Goal: Task Accomplishment & Management: Complete application form

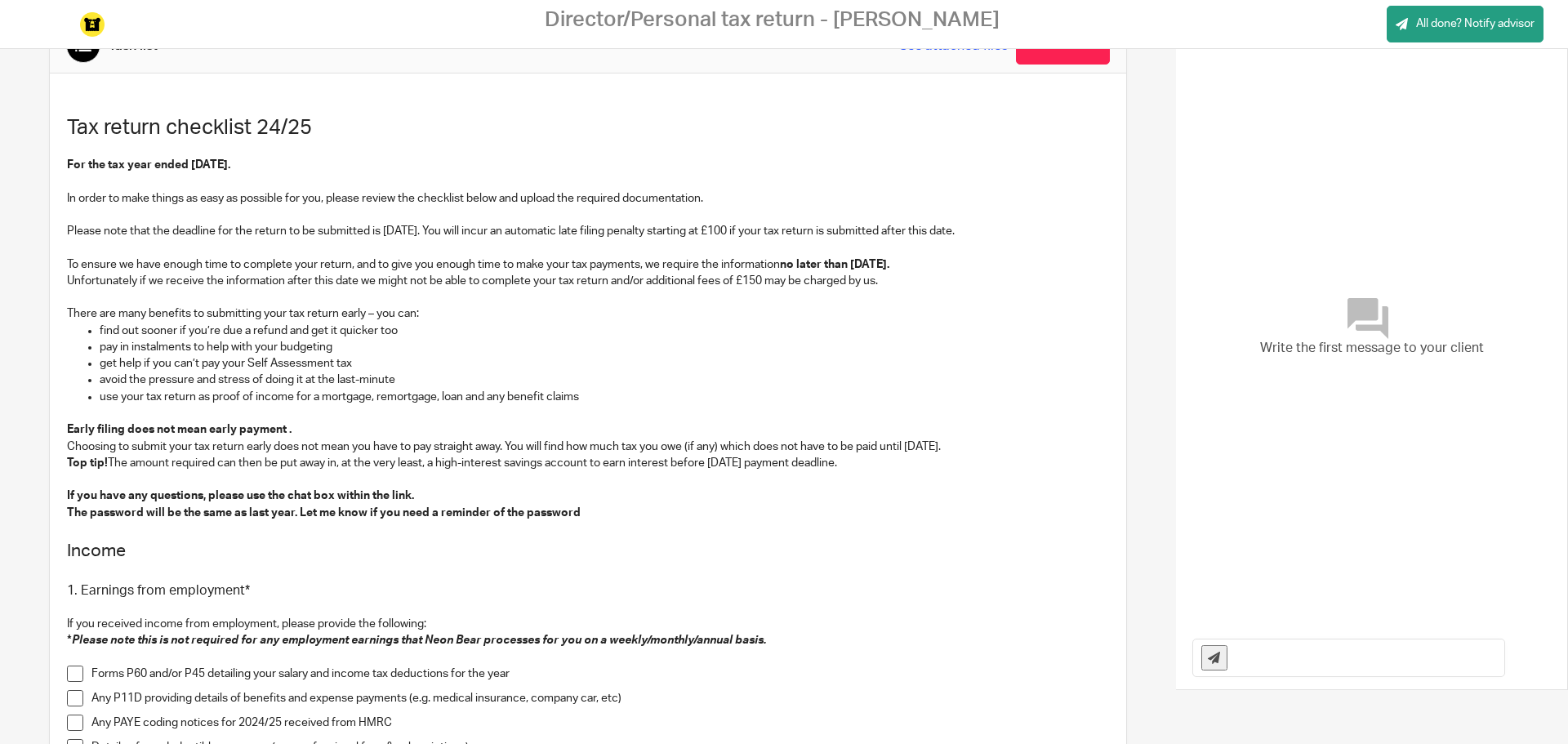
scroll to position [82, 0]
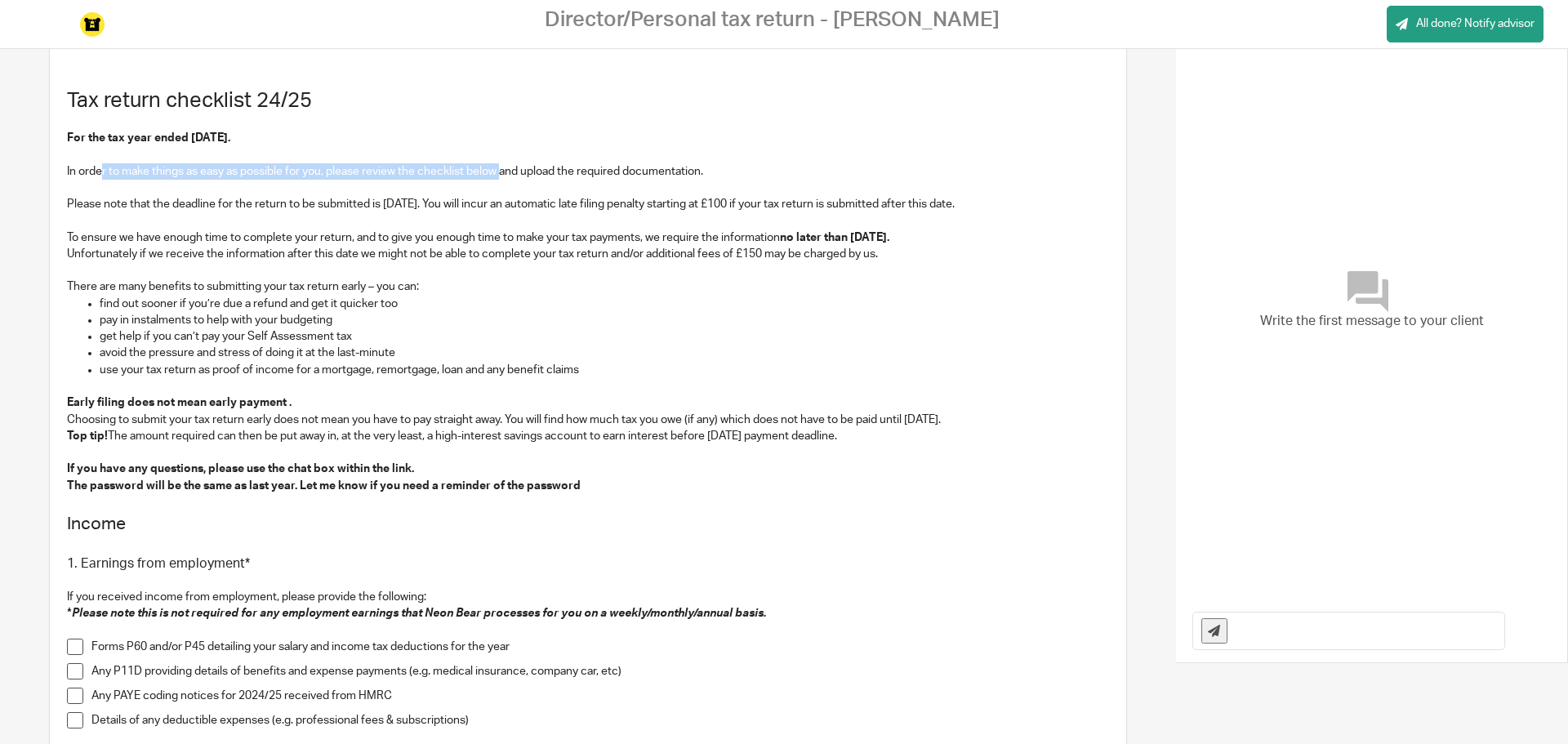
drag, startPoint x: 104, startPoint y: 179, endPoint x: 506, endPoint y: 178, distance: 402.0
click at [506, 178] on p "In order to make things as easy as possible for you, please review the checklis…" at bounding box center [588, 171] width 1042 height 17
click at [545, 163] on p "In order to make things as easy as possible for you, please review the checklis…" at bounding box center [588, 171] width 1042 height 17
drag, startPoint x: 118, startPoint y: 215, endPoint x: 457, endPoint y: 200, distance: 339.3
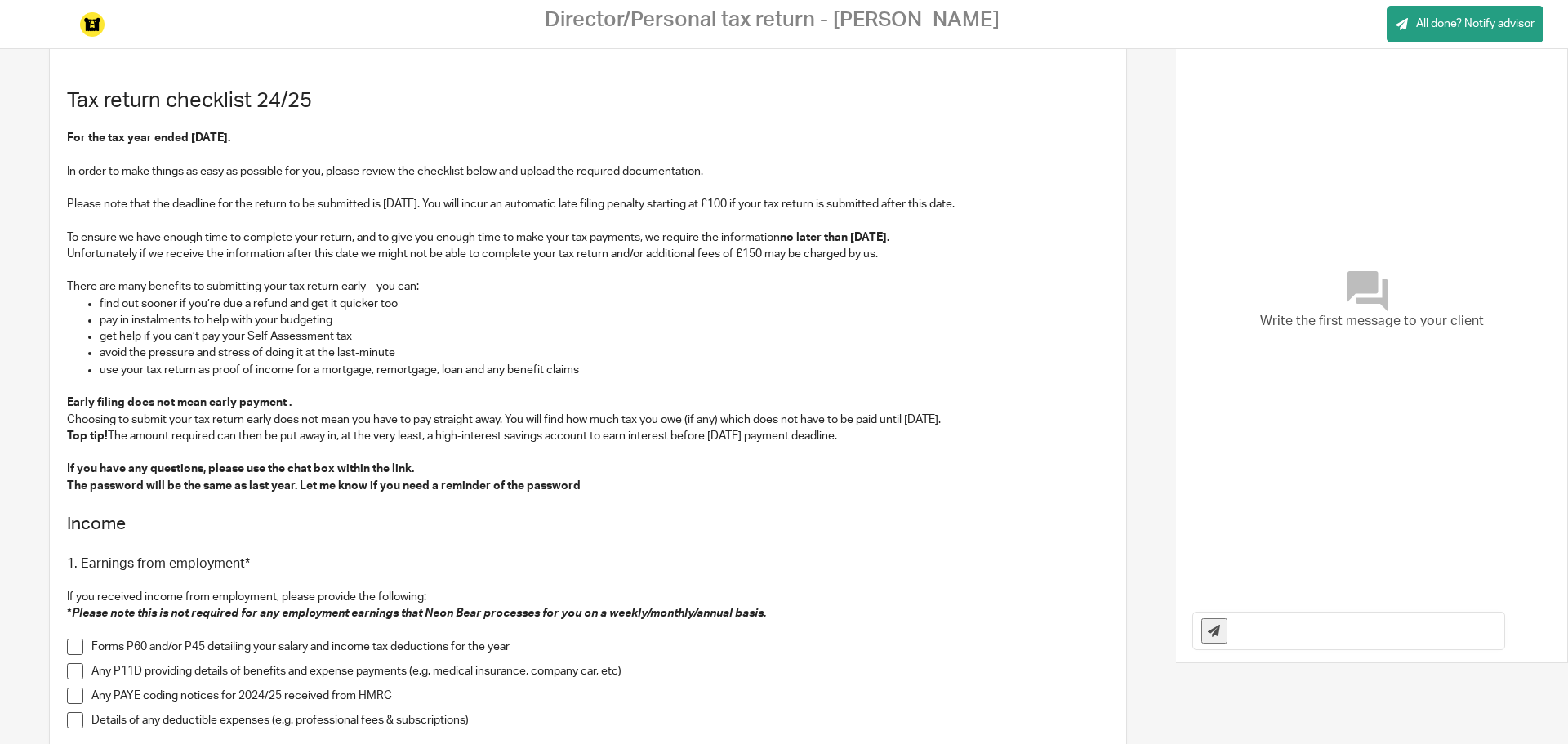
click at [443, 199] on p "Please note that the deadline for the return to be submitted is [DATE]. You wil…" at bounding box center [588, 204] width 1042 height 17
drag, startPoint x: 304, startPoint y: 201, endPoint x: 596, endPoint y: 214, distance: 292.3
click at [682, 201] on p "Please note that the deadline for the return to be submitted is [DATE]. You wil…" at bounding box center [588, 204] width 1042 height 17
drag, startPoint x: 206, startPoint y: 262, endPoint x: 836, endPoint y: 232, distance: 630.7
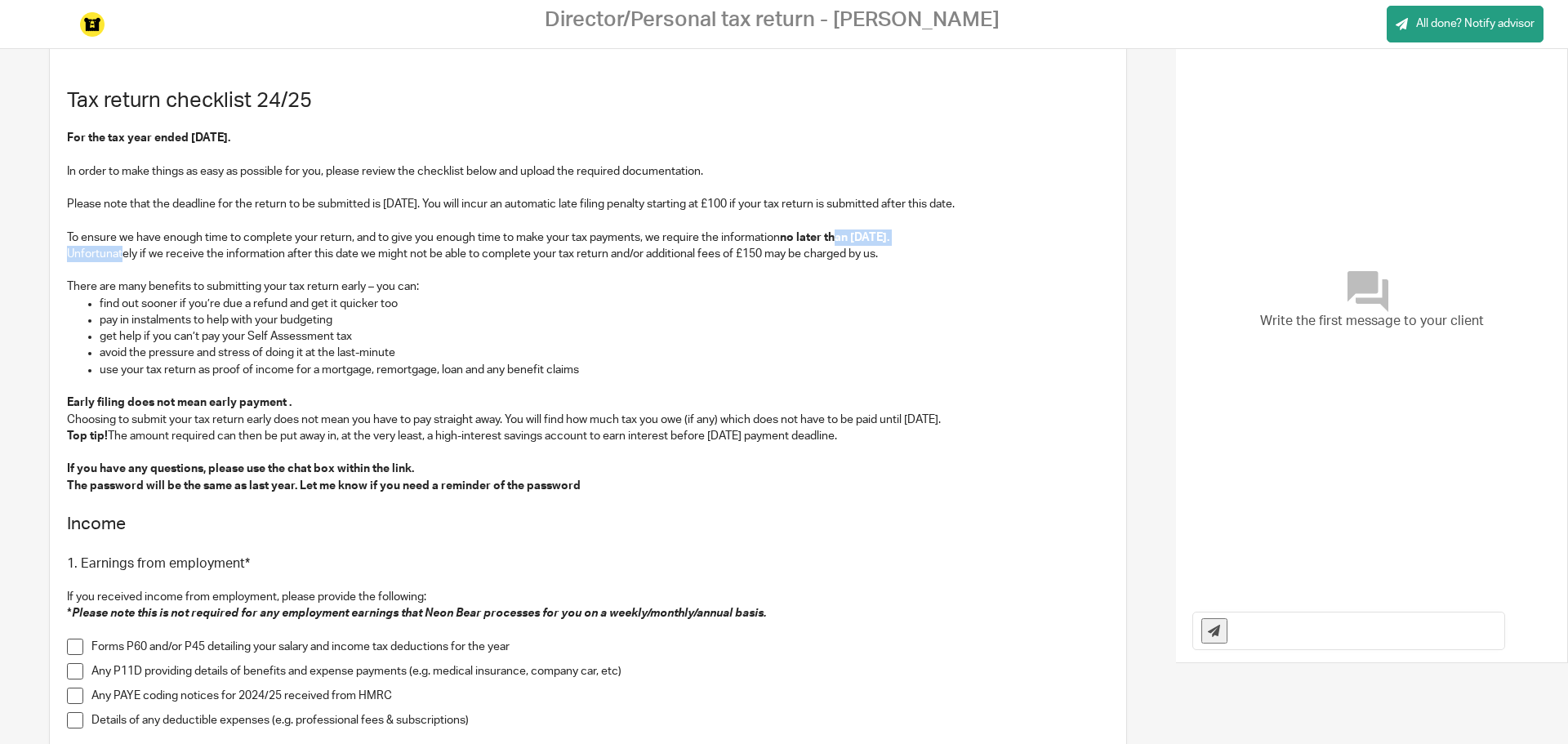
click at [378, 255] on p "Unfortunately if we receive the information after this date we might not be abl…" at bounding box center [588, 254] width 1042 height 17
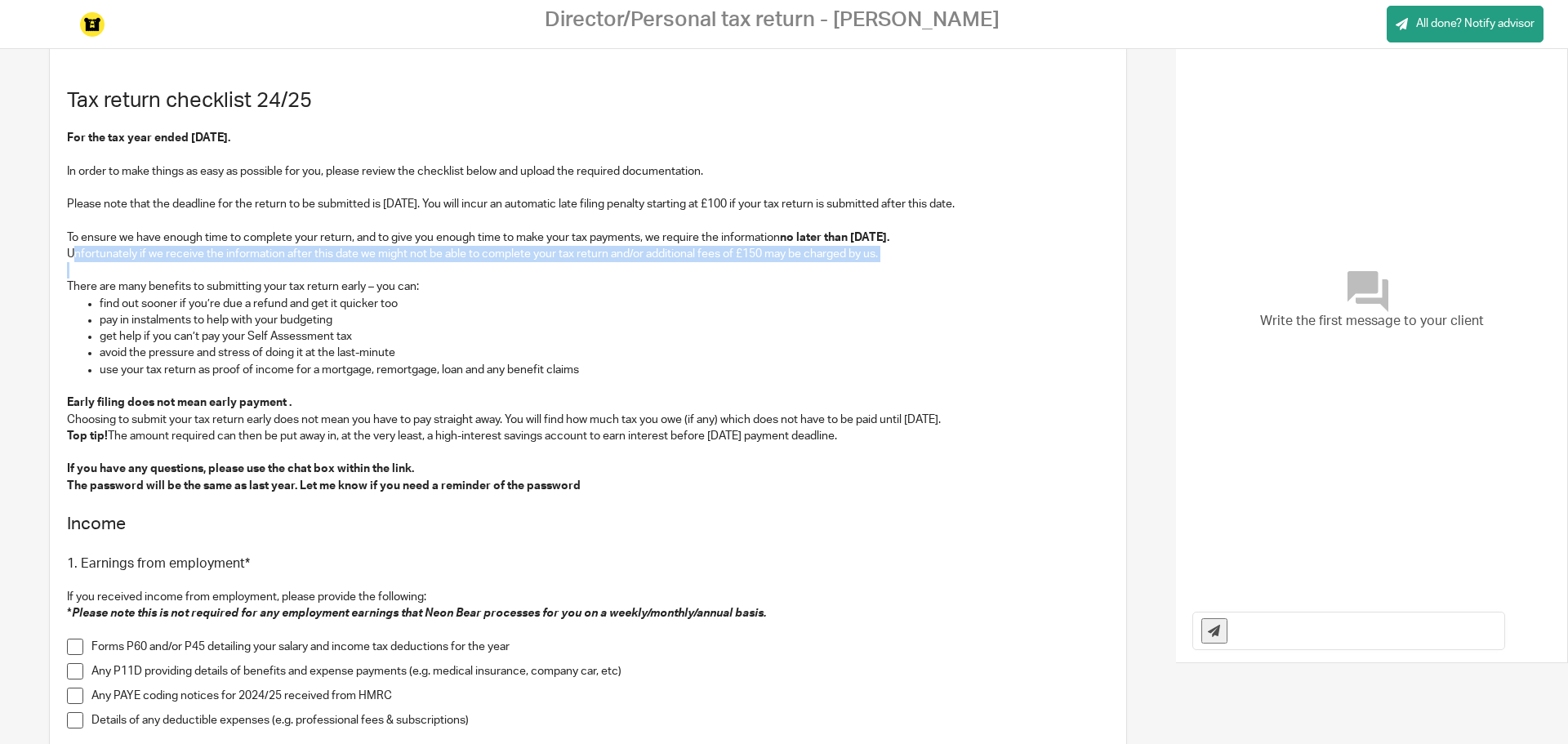
drag, startPoint x: 76, startPoint y: 258, endPoint x: 825, endPoint y: 265, distance: 749.0
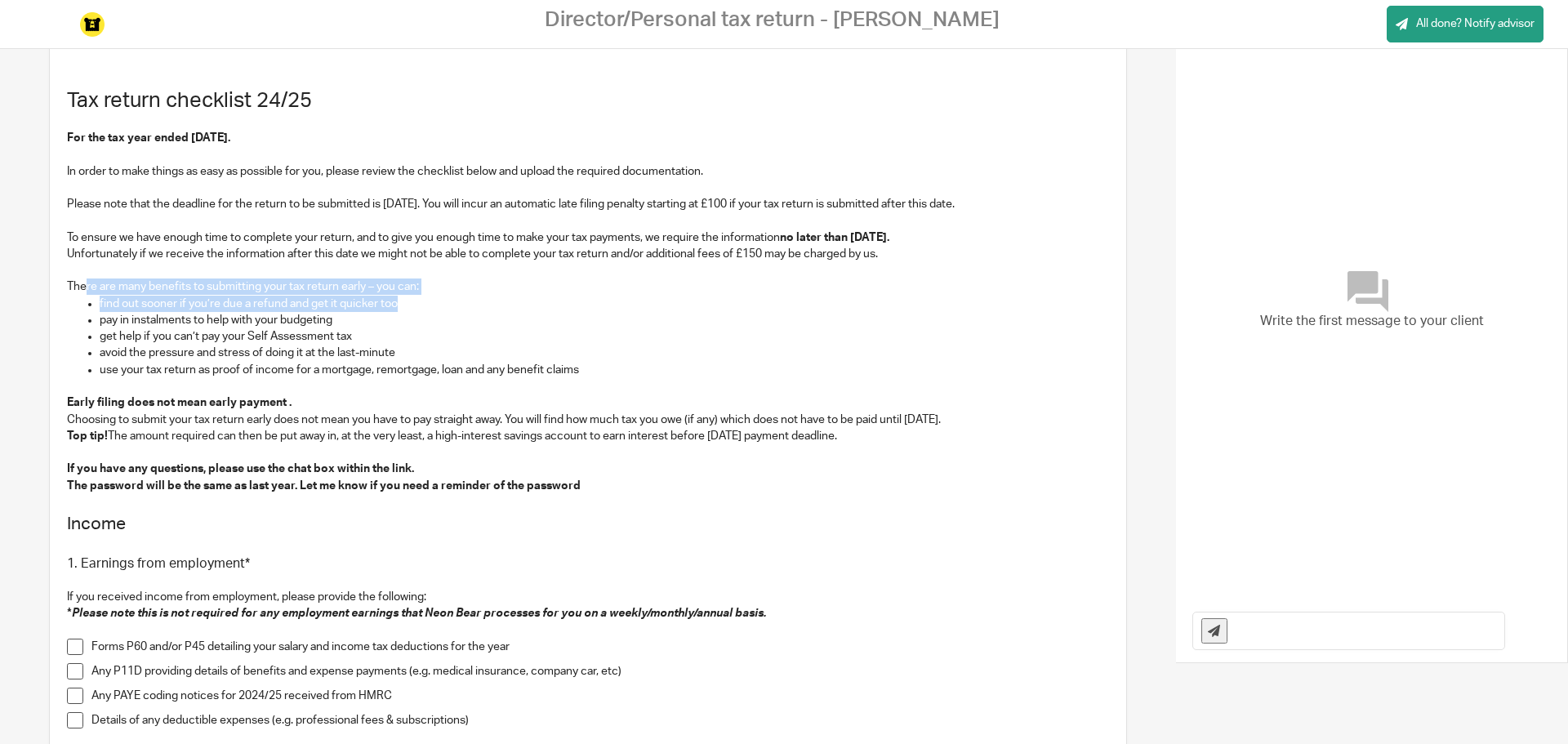
drag, startPoint x: 88, startPoint y: 289, endPoint x: 397, endPoint y: 304, distance: 309.4
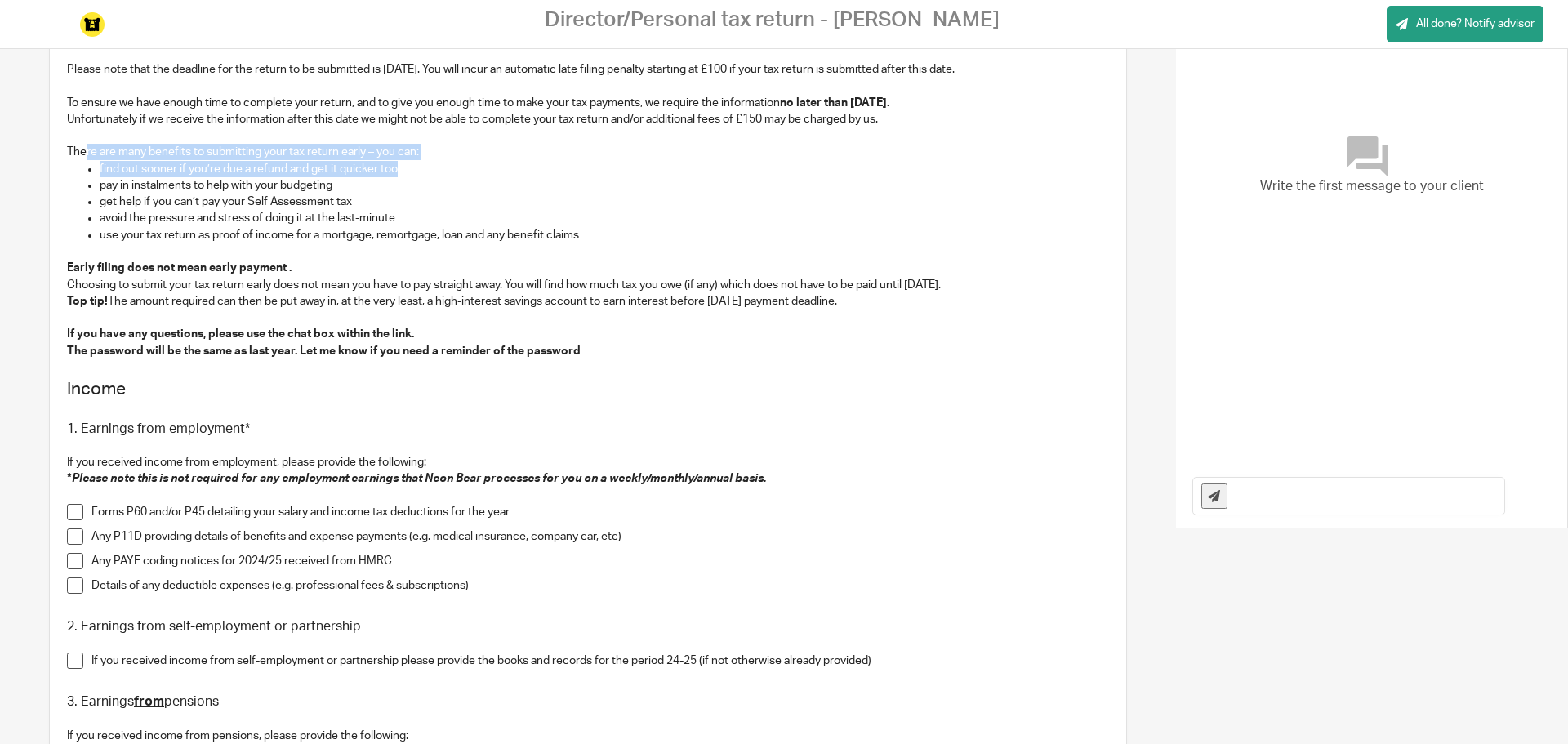
scroll to position [245, 0]
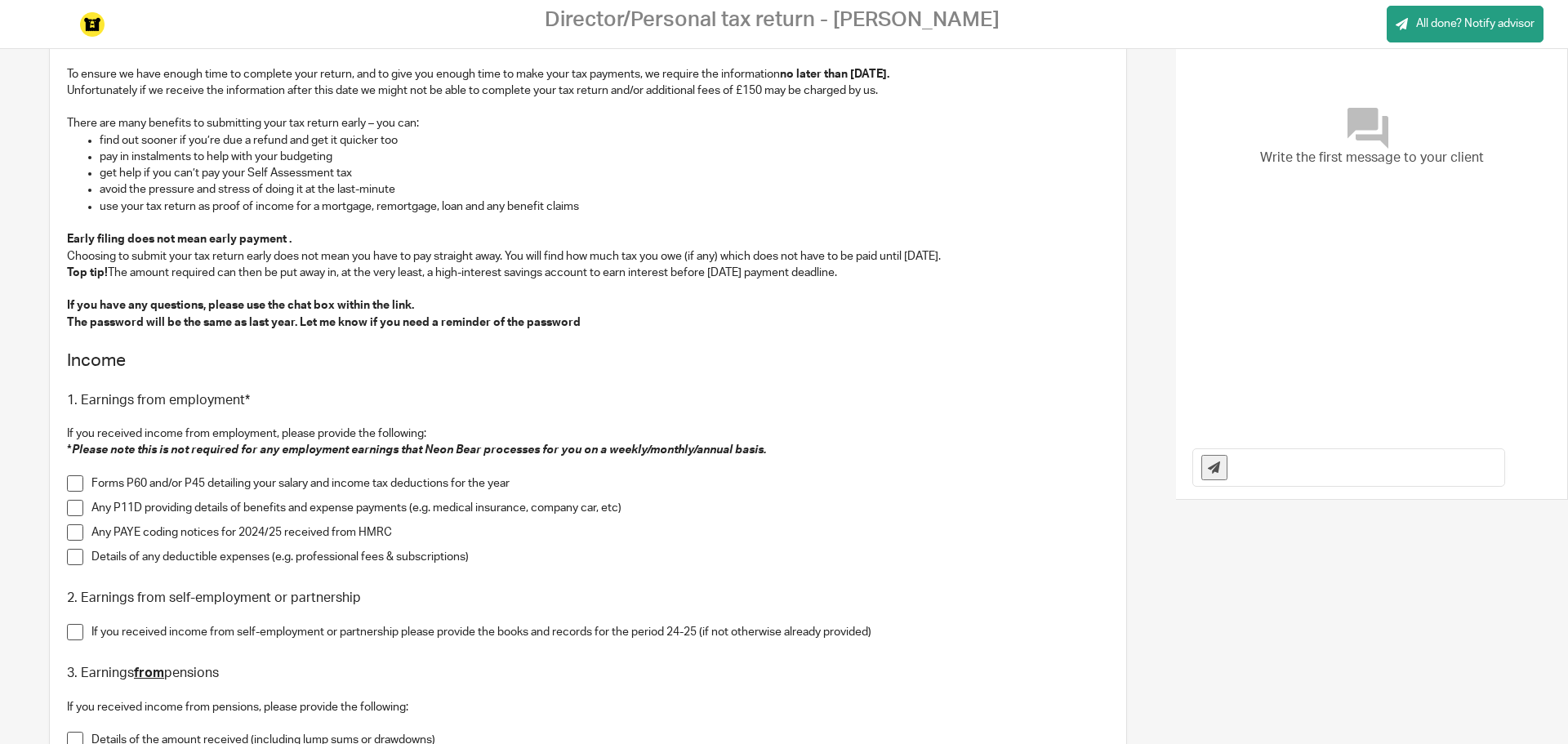
click at [316, 202] on p "use your tax return as proof of income for a mortgage, remortgage, loan and any…" at bounding box center [604, 207] width 1009 height 17
drag, startPoint x: 100, startPoint y: 161, endPoint x: 422, endPoint y: 158, distance: 322.0
click at [422, 158] on p "pay in instalments to help with your budgeting" at bounding box center [604, 156] width 1009 height 17
drag, startPoint x: 103, startPoint y: 173, endPoint x: 420, endPoint y: 173, distance: 317.0
click at [420, 173] on p "get help if you can’t pay your Self Assessment tax" at bounding box center [604, 173] width 1009 height 17
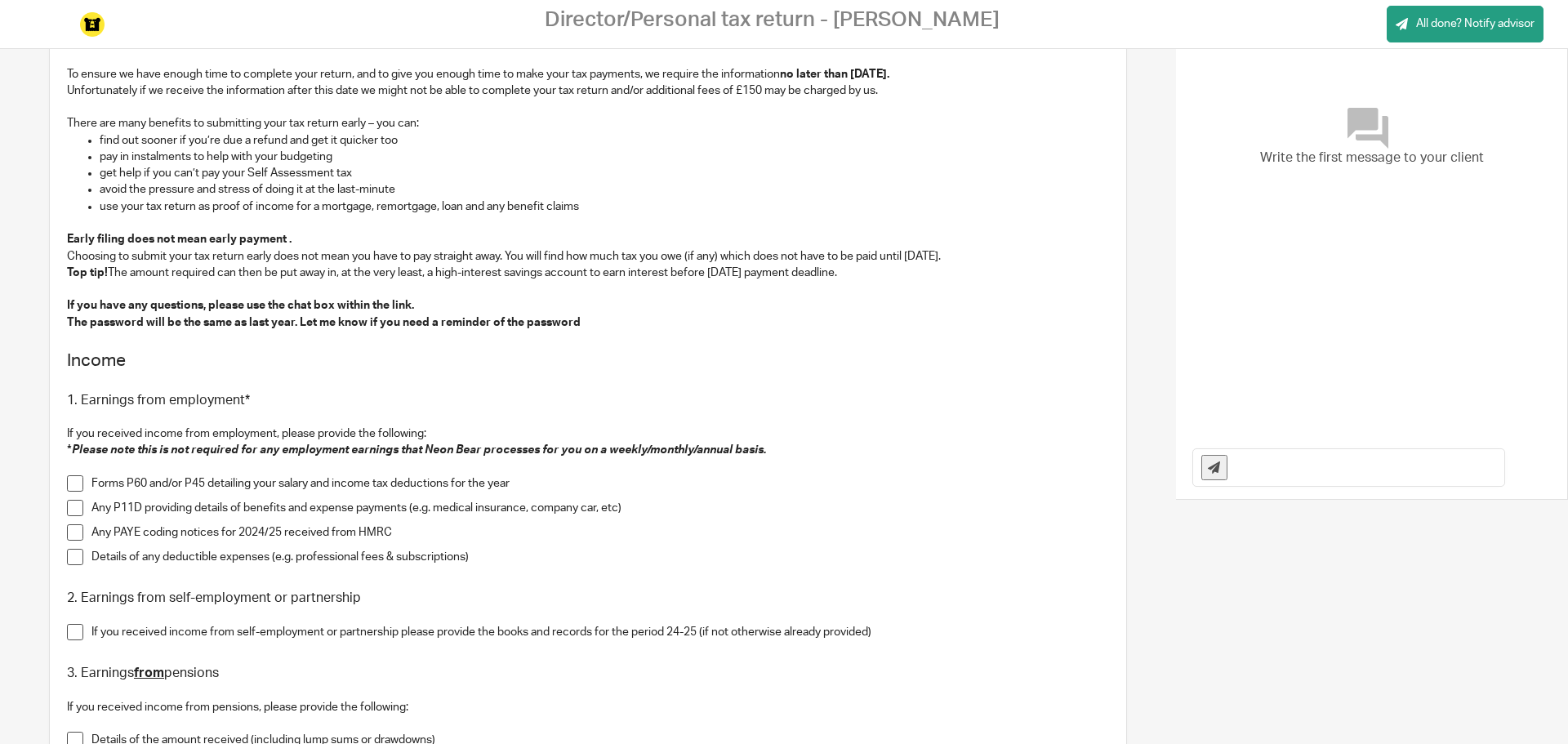
drag, startPoint x: 100, startPoint y: 195, endPoint x: 436, endPoint y: 188, distance: 336.1
click at [436, 188] on p "avoid the pressure and stress of doing it at the last-minute" at bounding box center [604, 190] width 1009 height 17
drag, startPoint x: 121, startPoint y: 210, endPoint x: 555, endPoint y: 216, distance: 434.0
drag, startPoint x: 71, startPoint y: 253, endPoint x: 938, endPoint y: 280, distance: 867.4
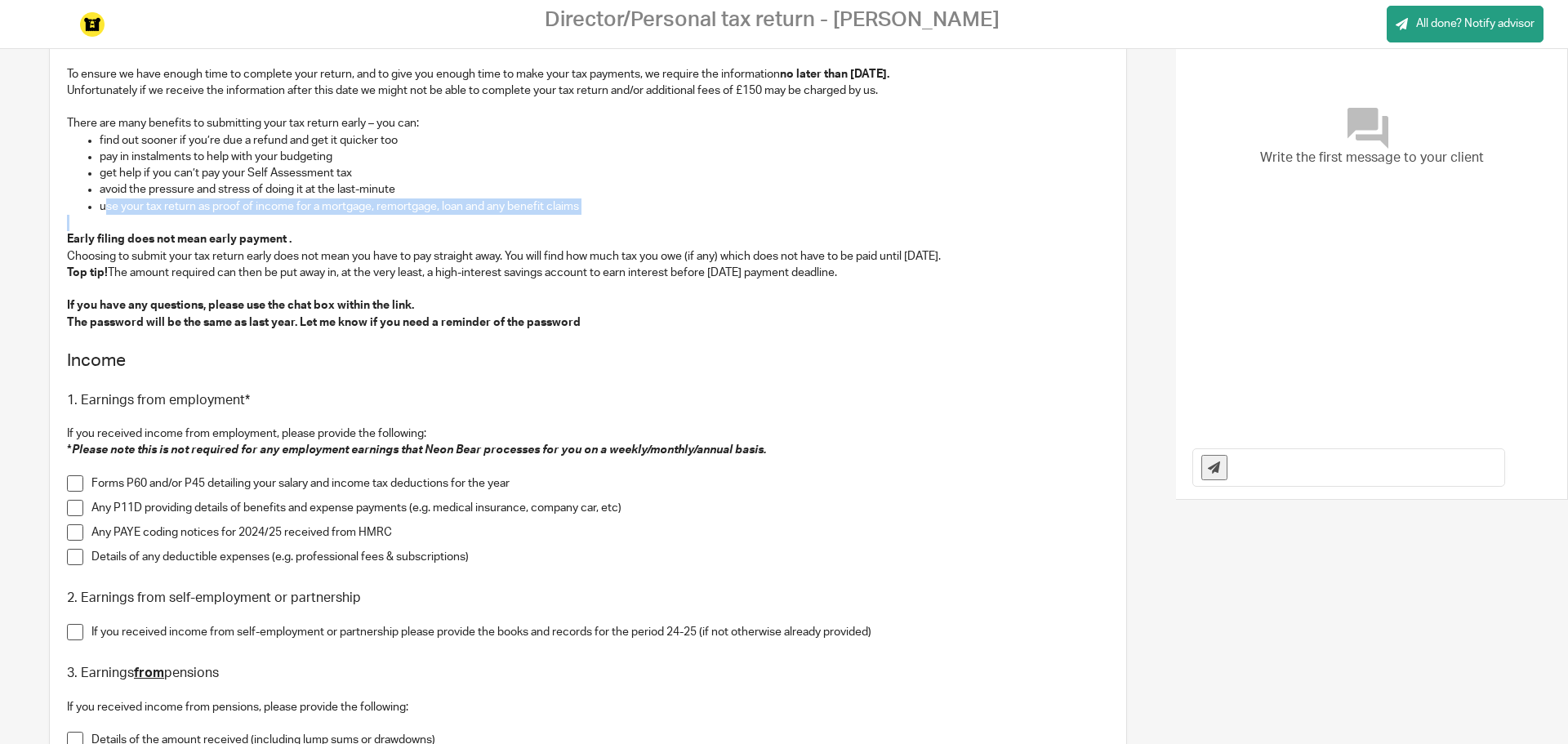
click at [938, 280] on p "Early filing does not mean early payment . Choosing to submit your tax return e…" at bounding box center [588, 256] width 1042 height 49
click at [901, 310] on p "If you have any questions, please use the chat box within the link." at bounding box center [588, 305] width 1042 height 17
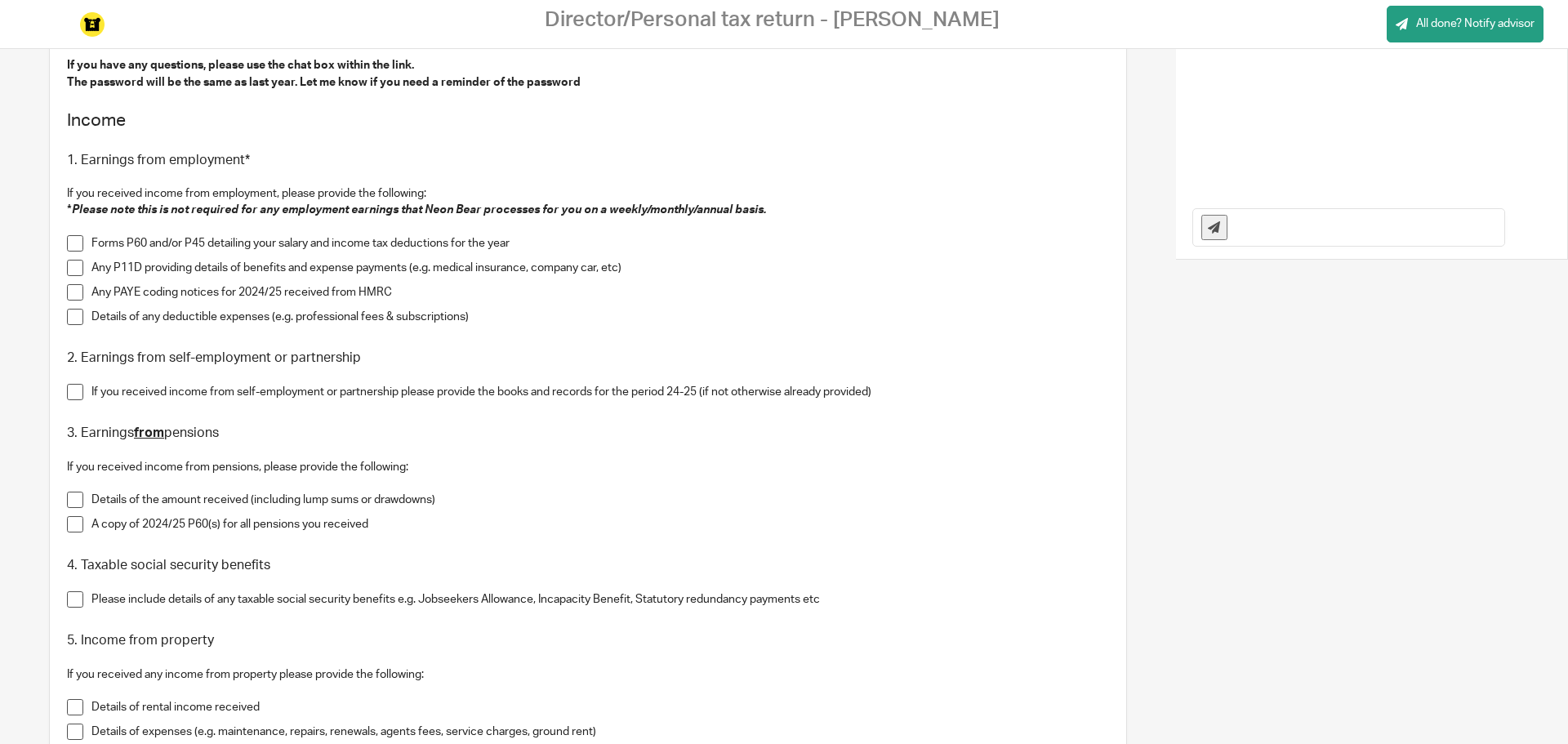
scroll to position [490, 0]
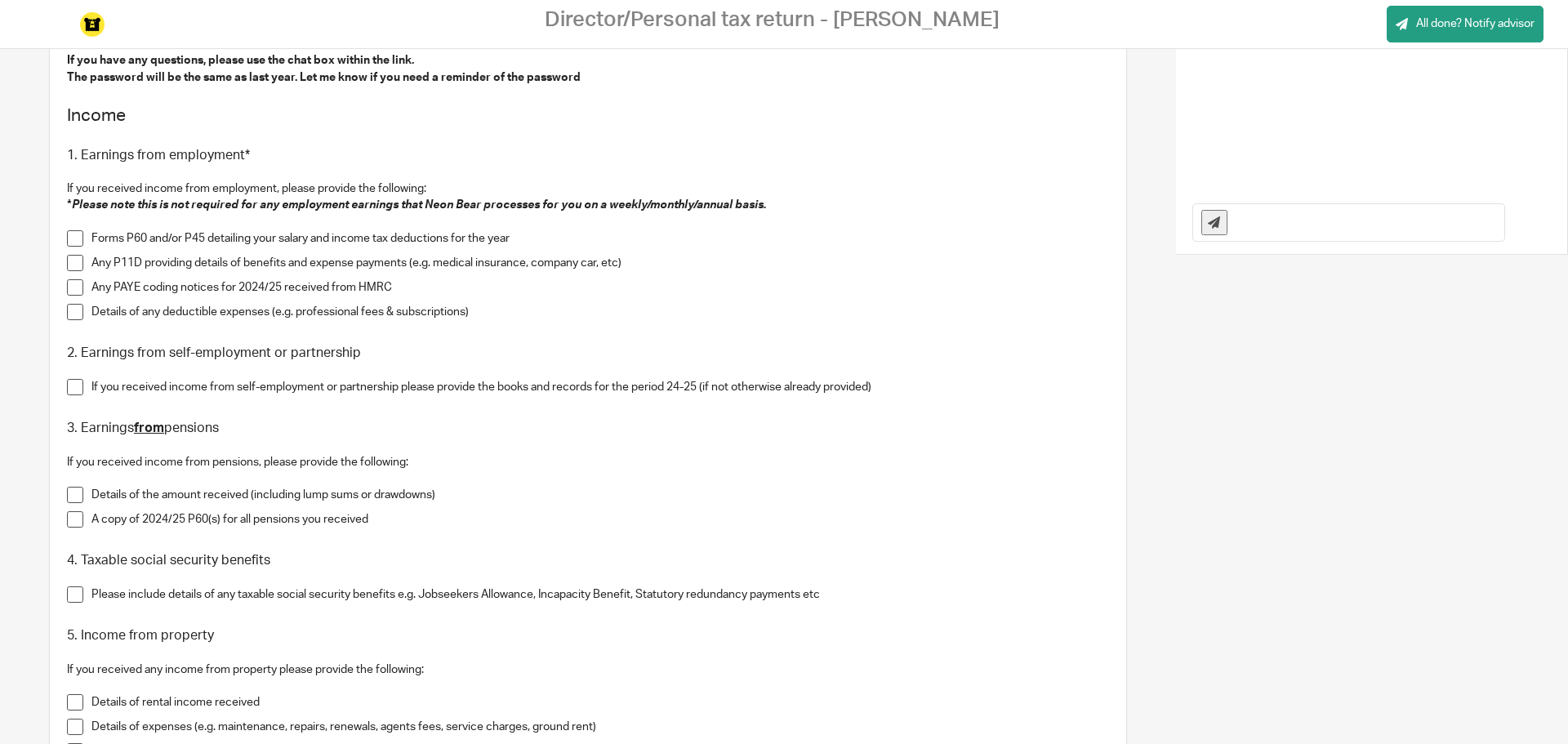
click at [78, 236] on span at bounding box center [75, 238] width 17 height 17
click at [68, 268] on span at bounding box center [75, 263] width 17 height 17
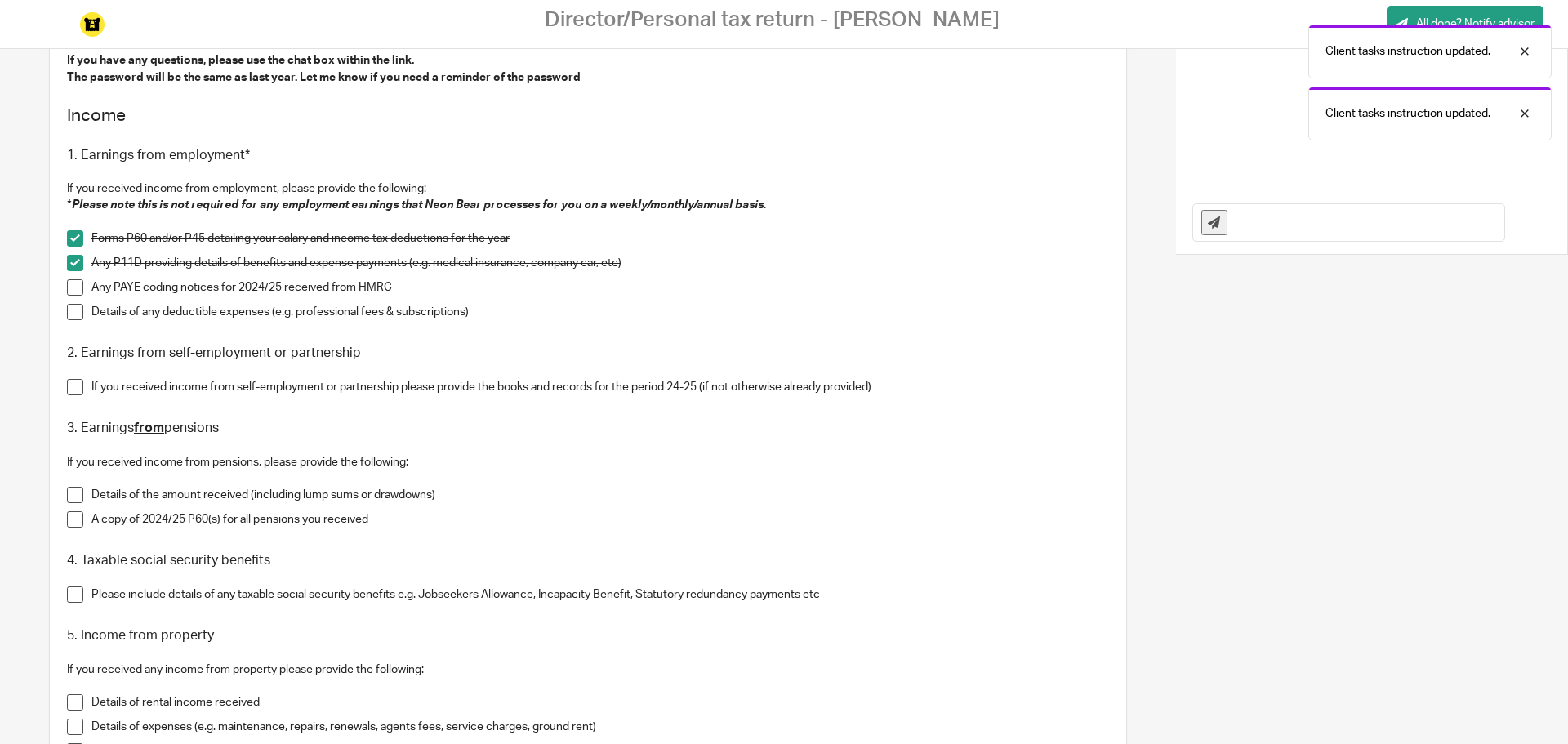
click at [78, 282] on span at bounding box center [75, 288] width 17 height 17
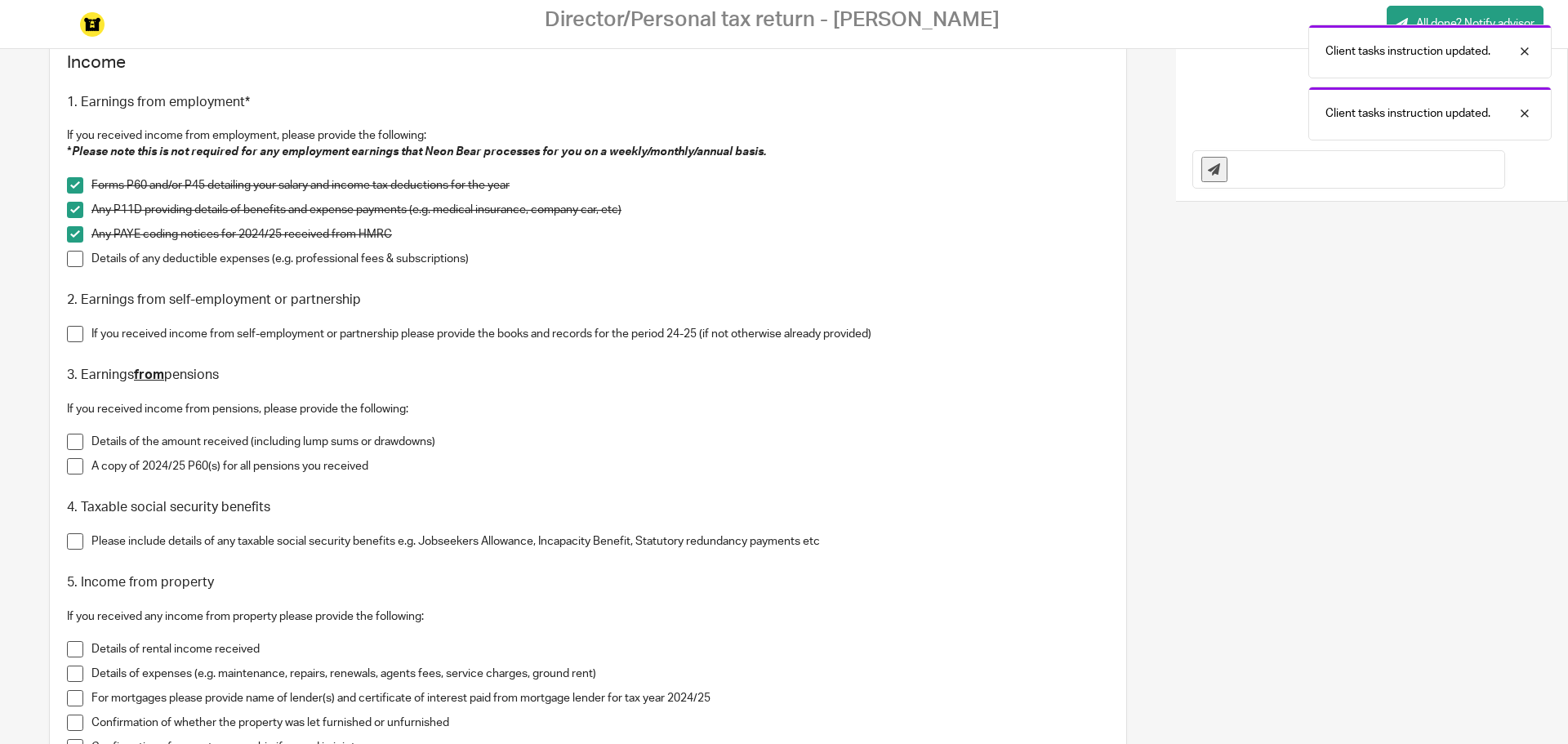
scroll to position [572, 0]
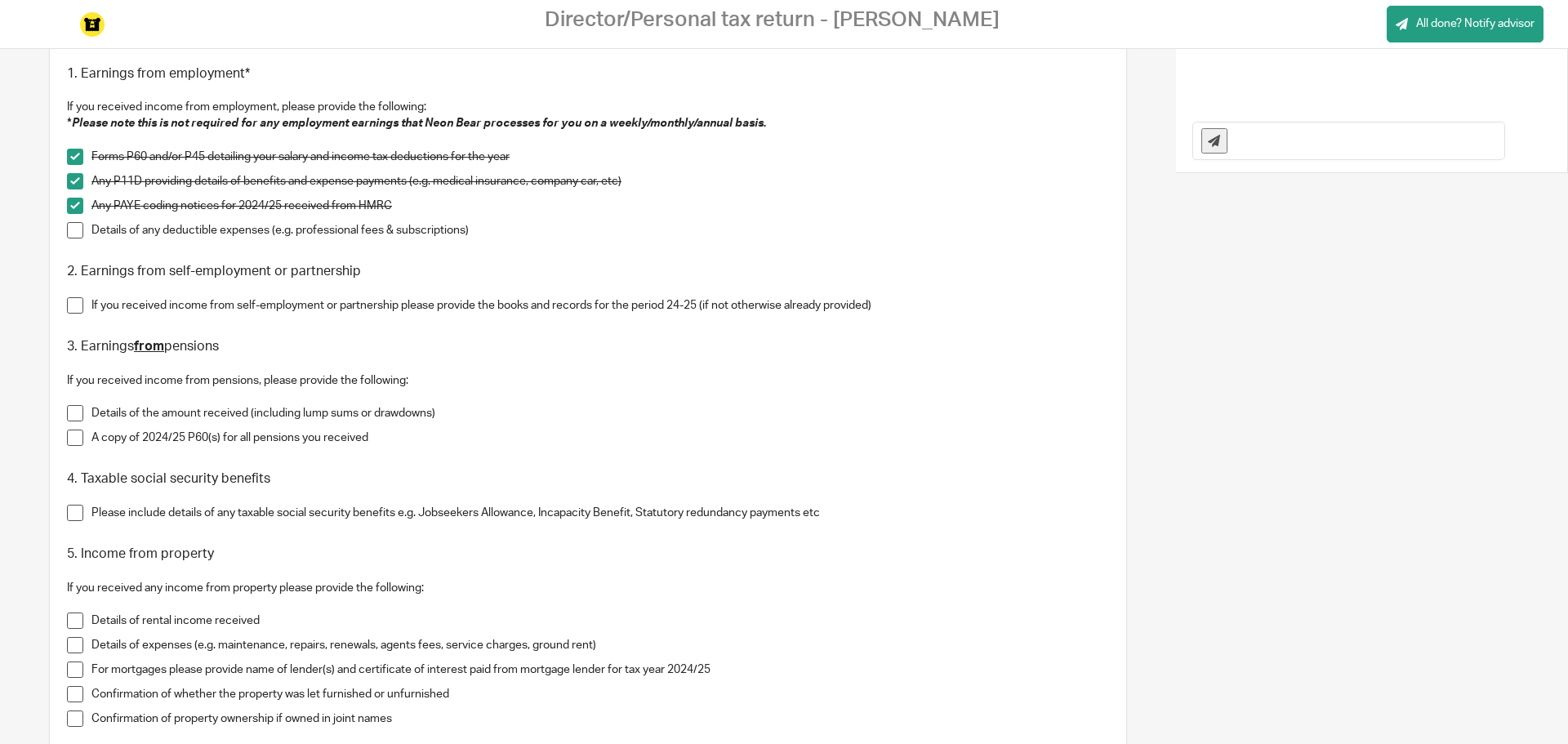
click at [79, 233] on span at bounding box center [75, 230] width 17 height 17
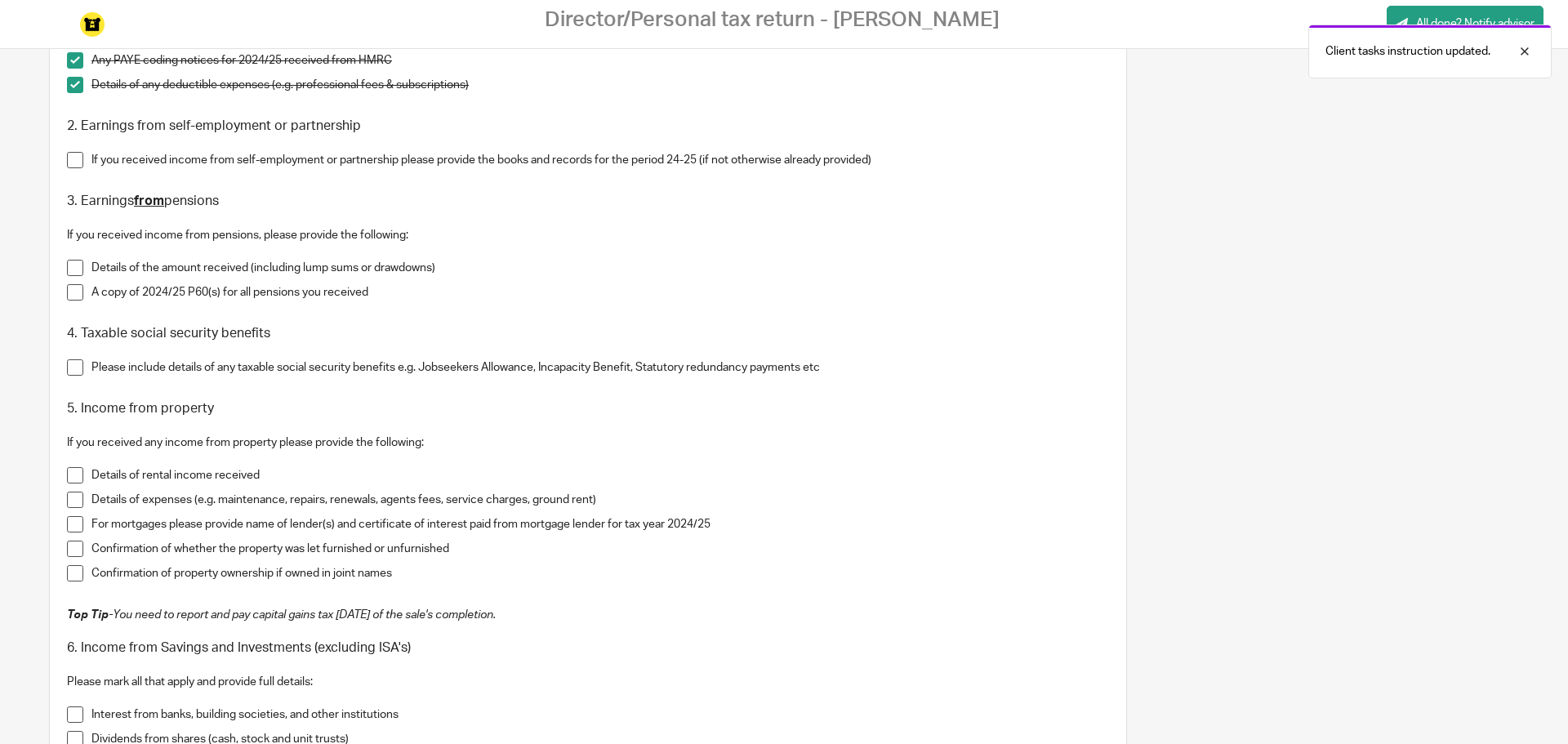
scroll to position [735, 0]
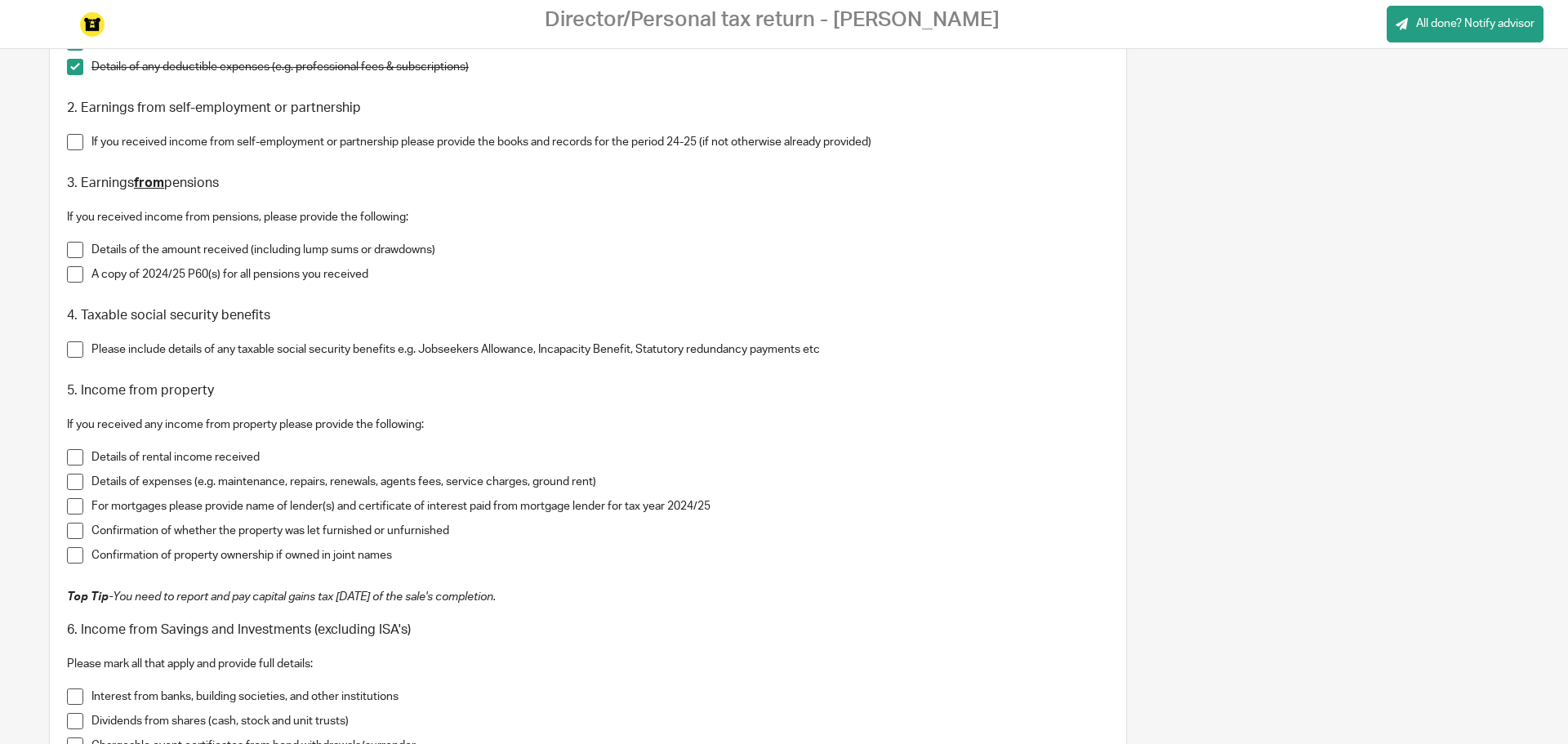
click at [83, 139] on span at bounding box center [75, 142] width 17 height 17
click at [72, 250] on span at bounding box center [75, 250] width 17 height 17
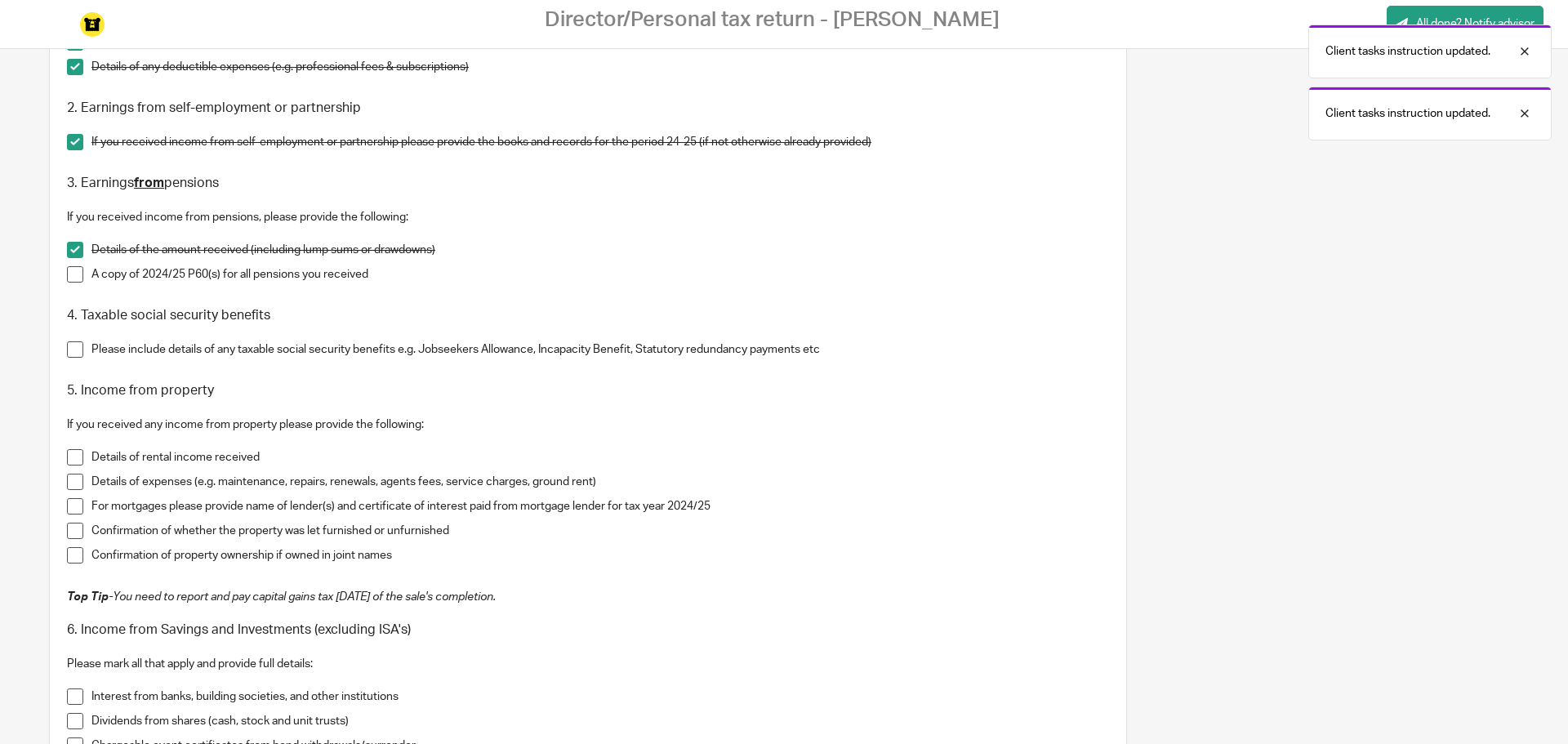
click at [73, 274] on span at bounding box center [75, 275] width 17 height 17
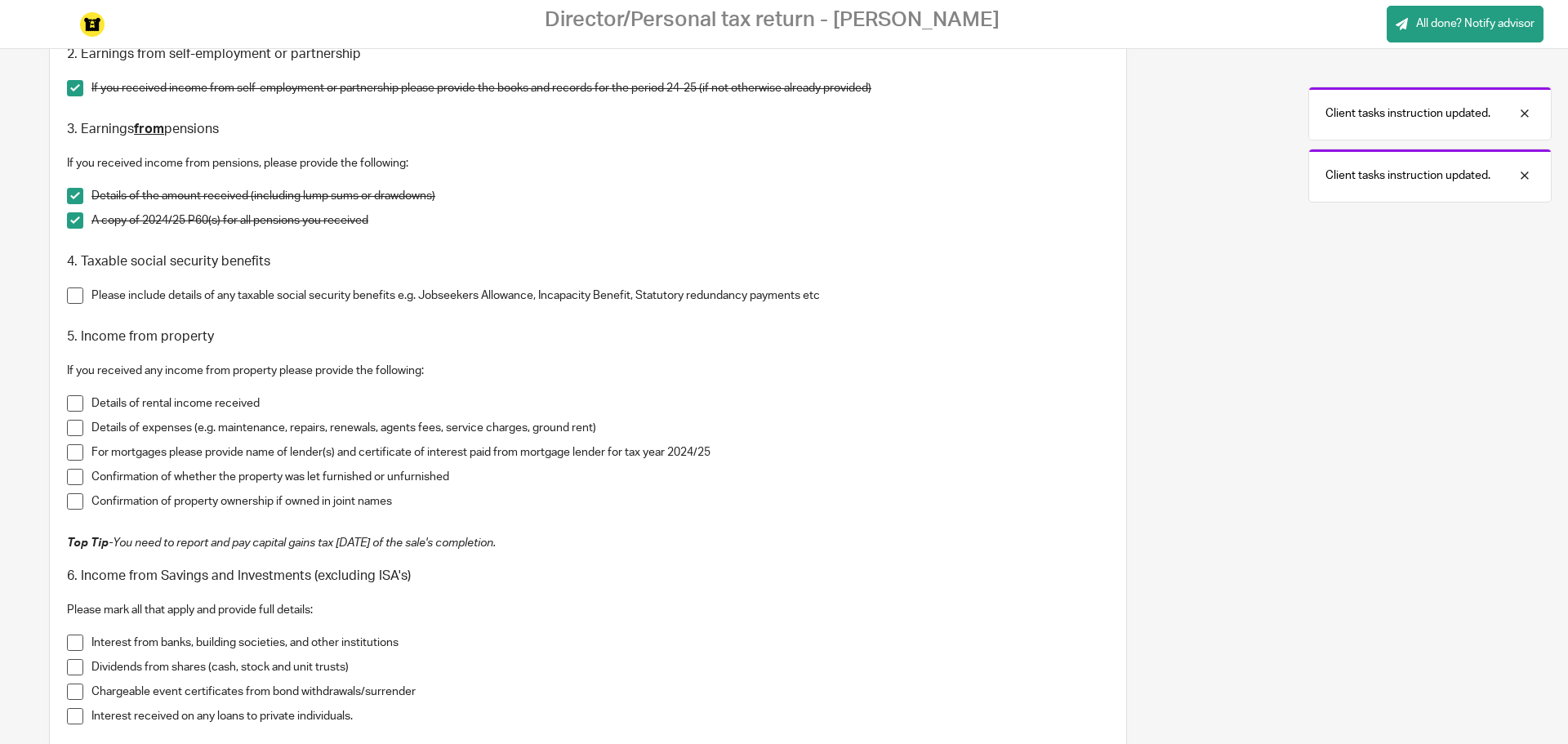
scroll to position [817, 0]
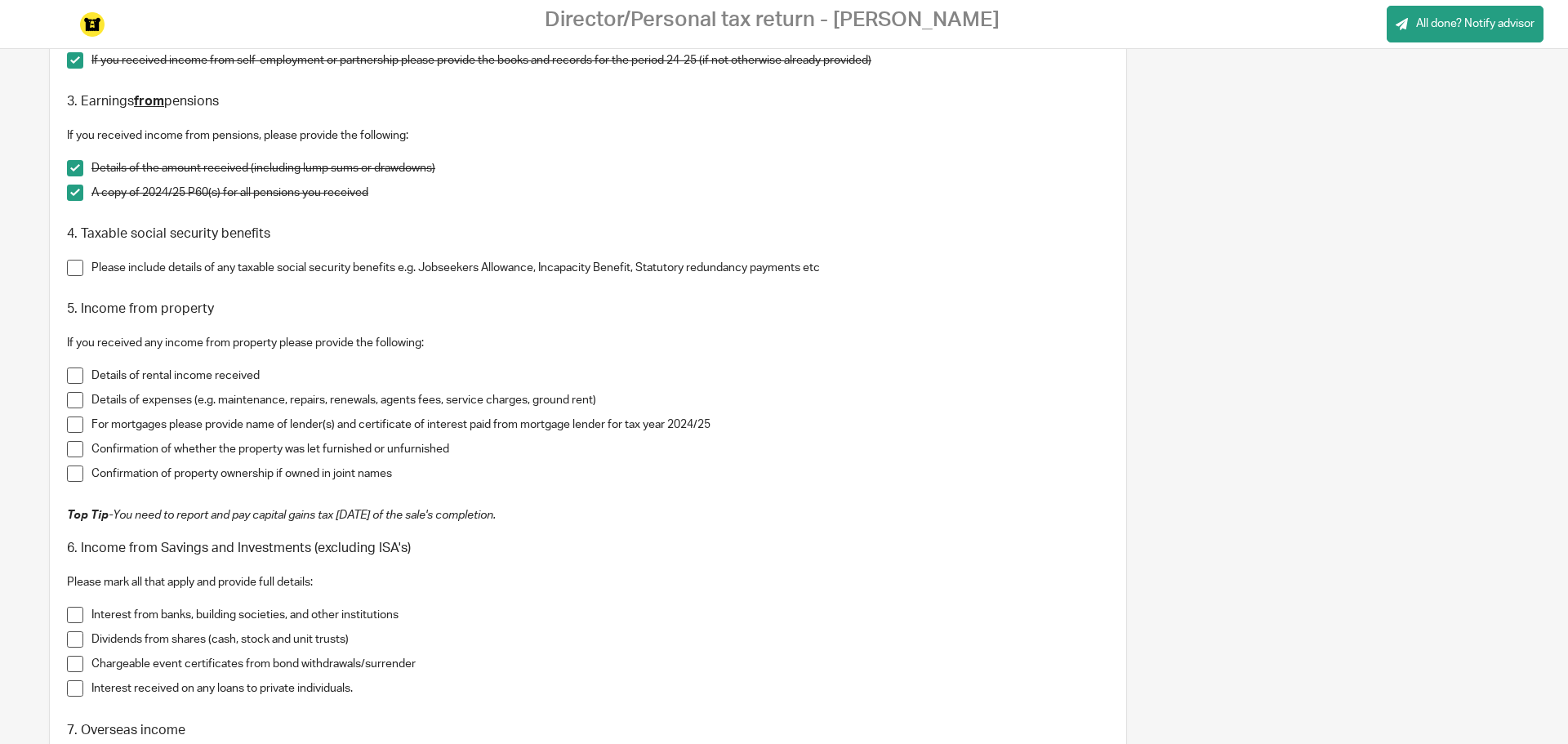
click at [79, 270] on span at bounding box center [75, 268] width 17 height 17
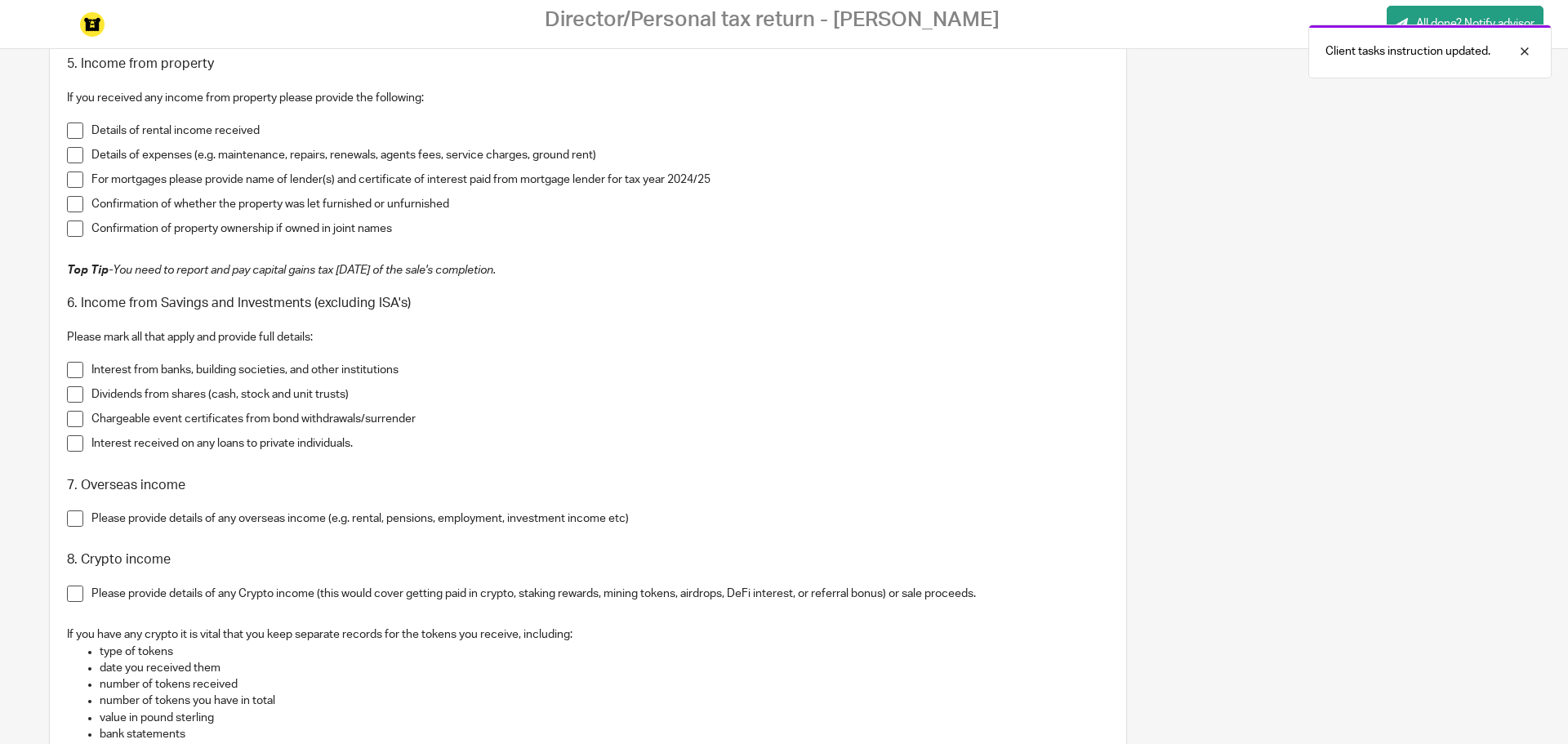
scroll to position [980, 0]
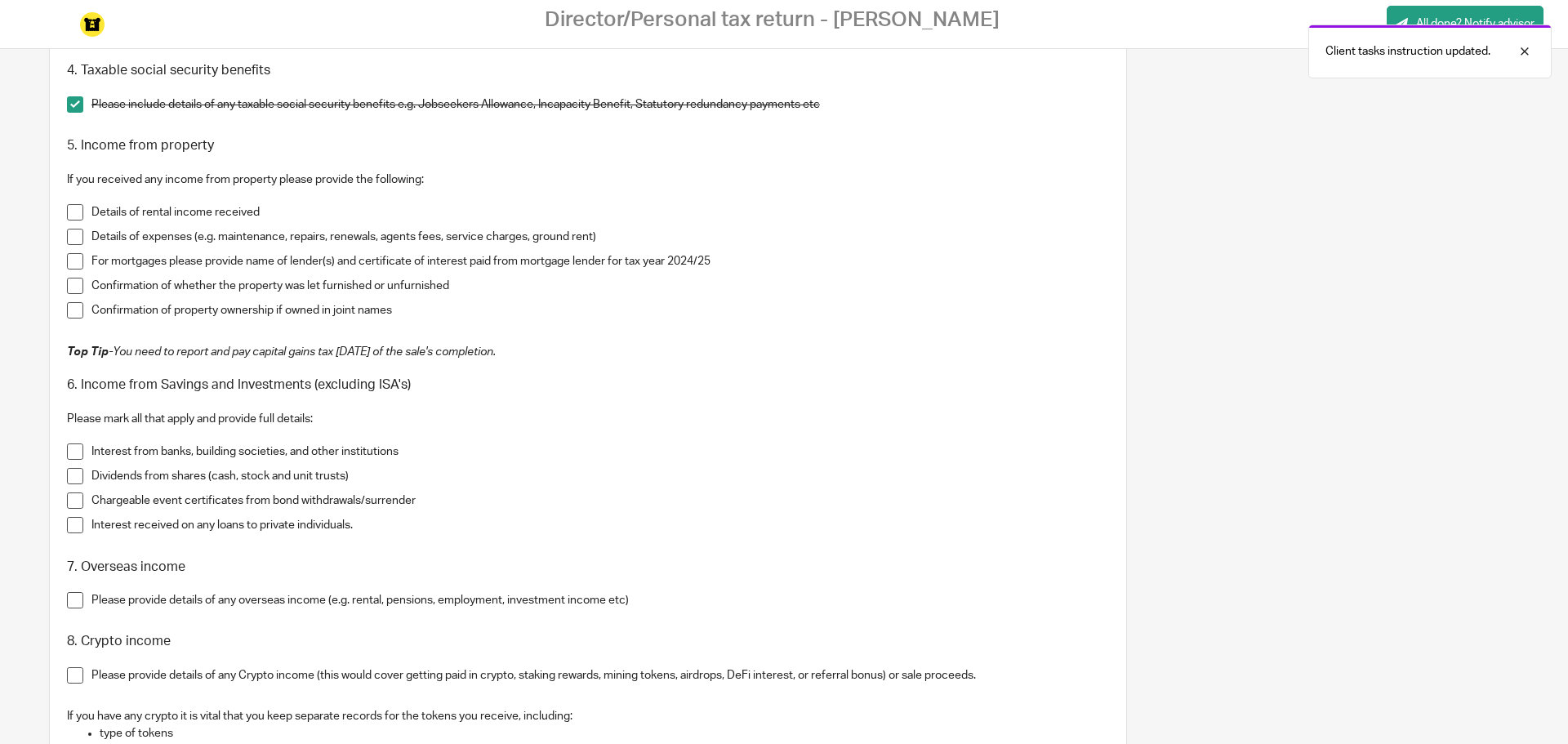
click at [73, 213] on span at bounding box center [75, 212] width 17 height 17
click at [74, 236] on span at bounding box center [75, 237] width 17 height 17
click at [75, 257] on span at bounding box center [75, 261] width 17 height 17
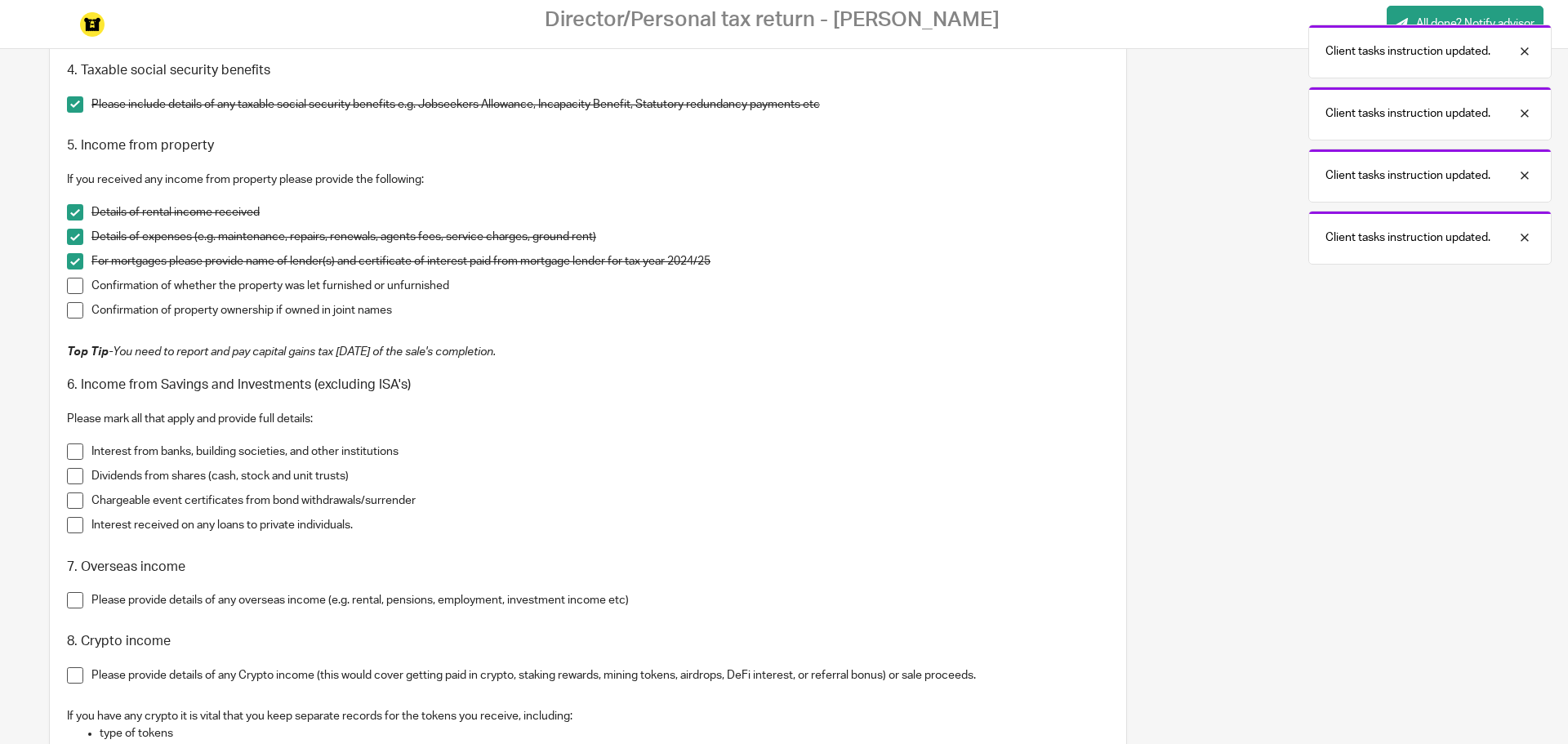
click at [70, 279] on span at bounding box center [75, 286] width 17 height 17
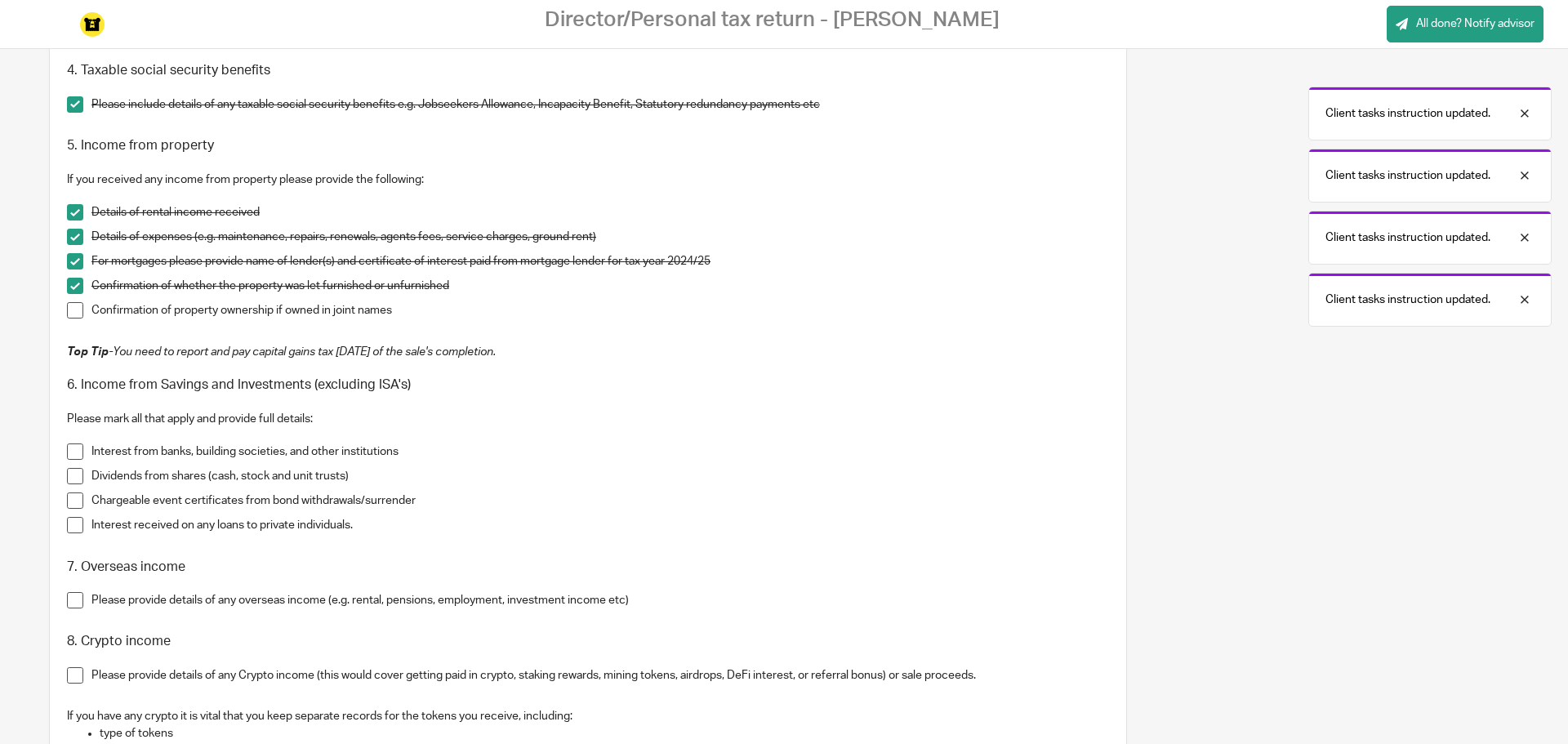
click at [69, 311] on span at bounding box center [75, 310] width 17 height 17
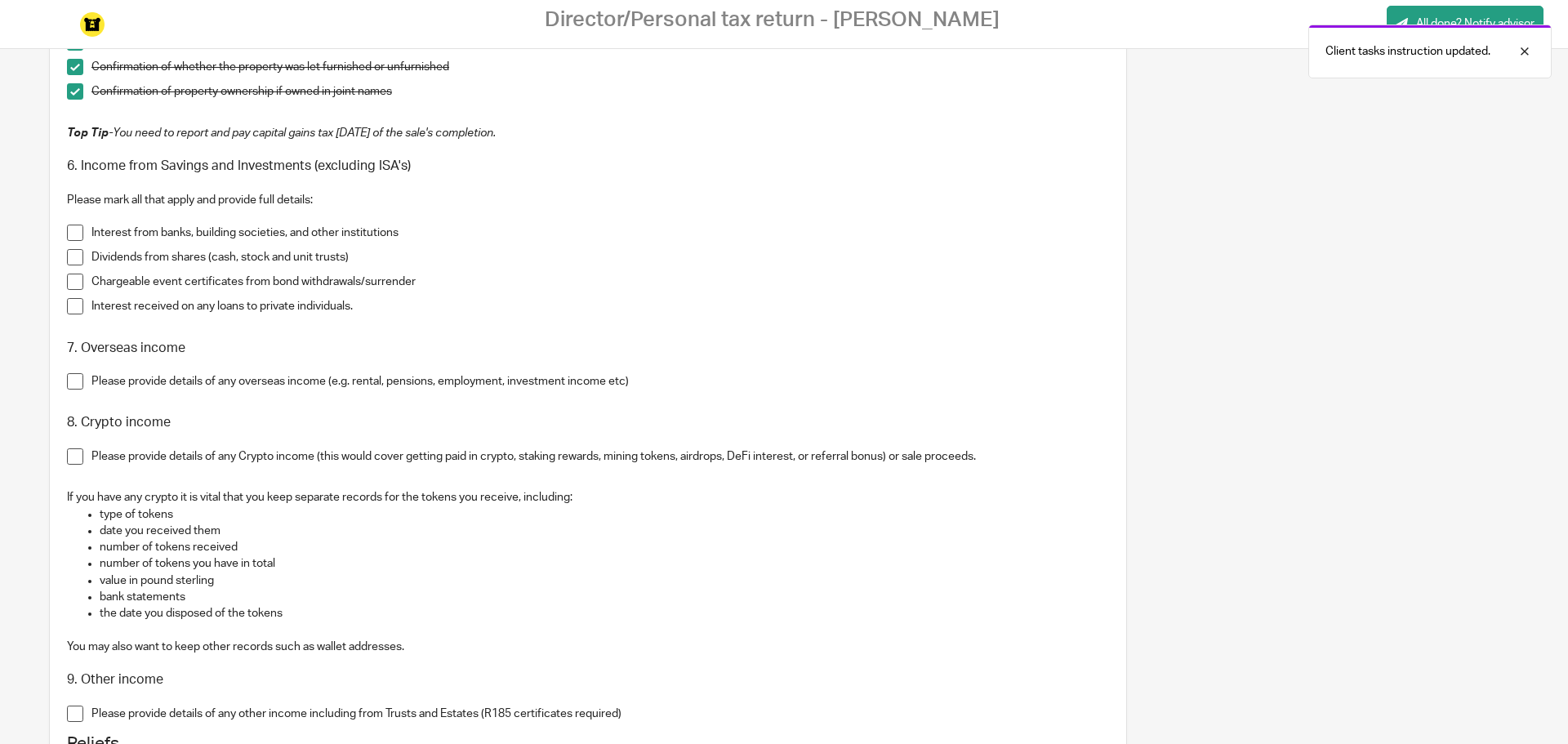
scroll to position [1225, 0]
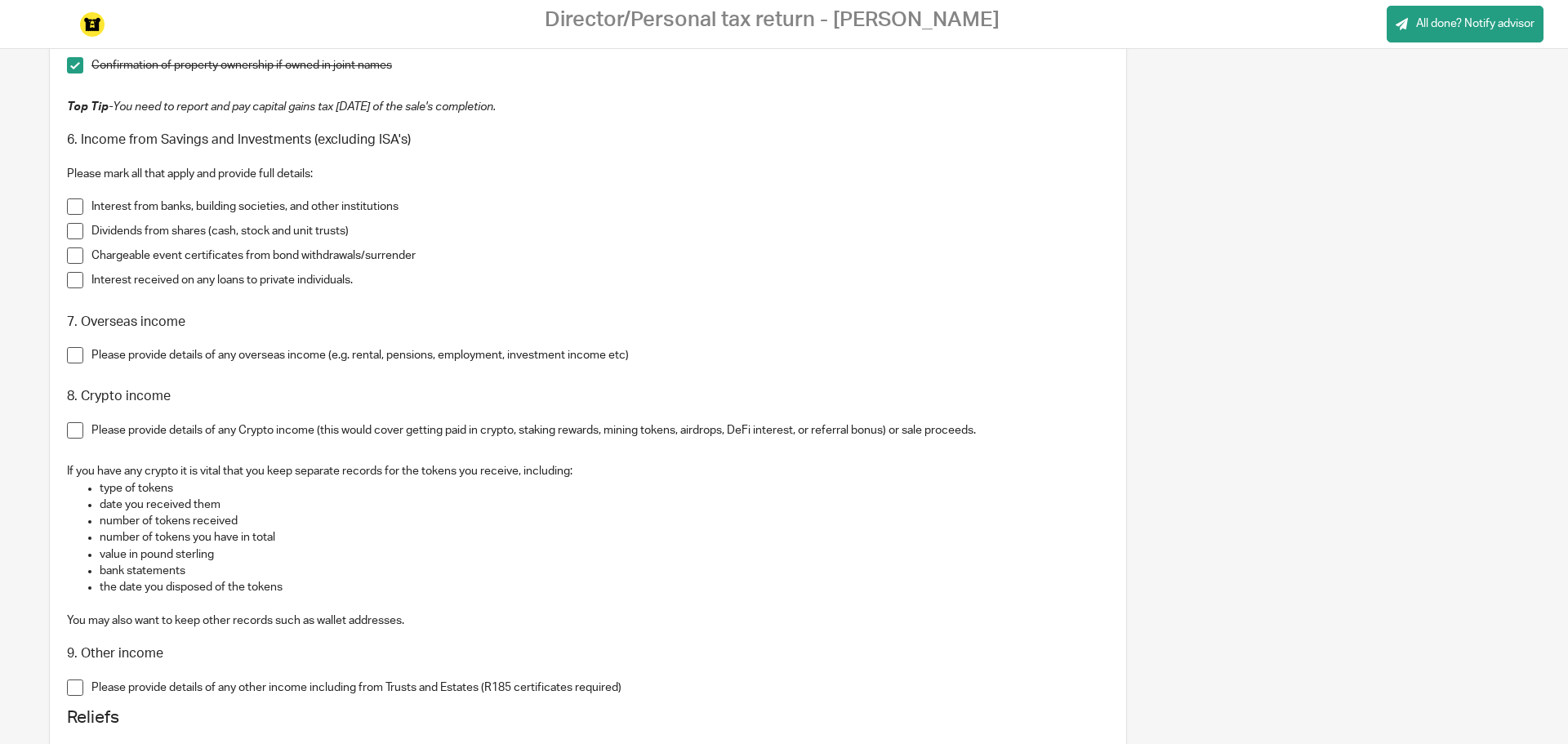
click at [72, 208] on span at bounding box center [75, 207] width 17 height 17
click at [75, 231] on span at bounding box center [75, 231] width 17 height 17
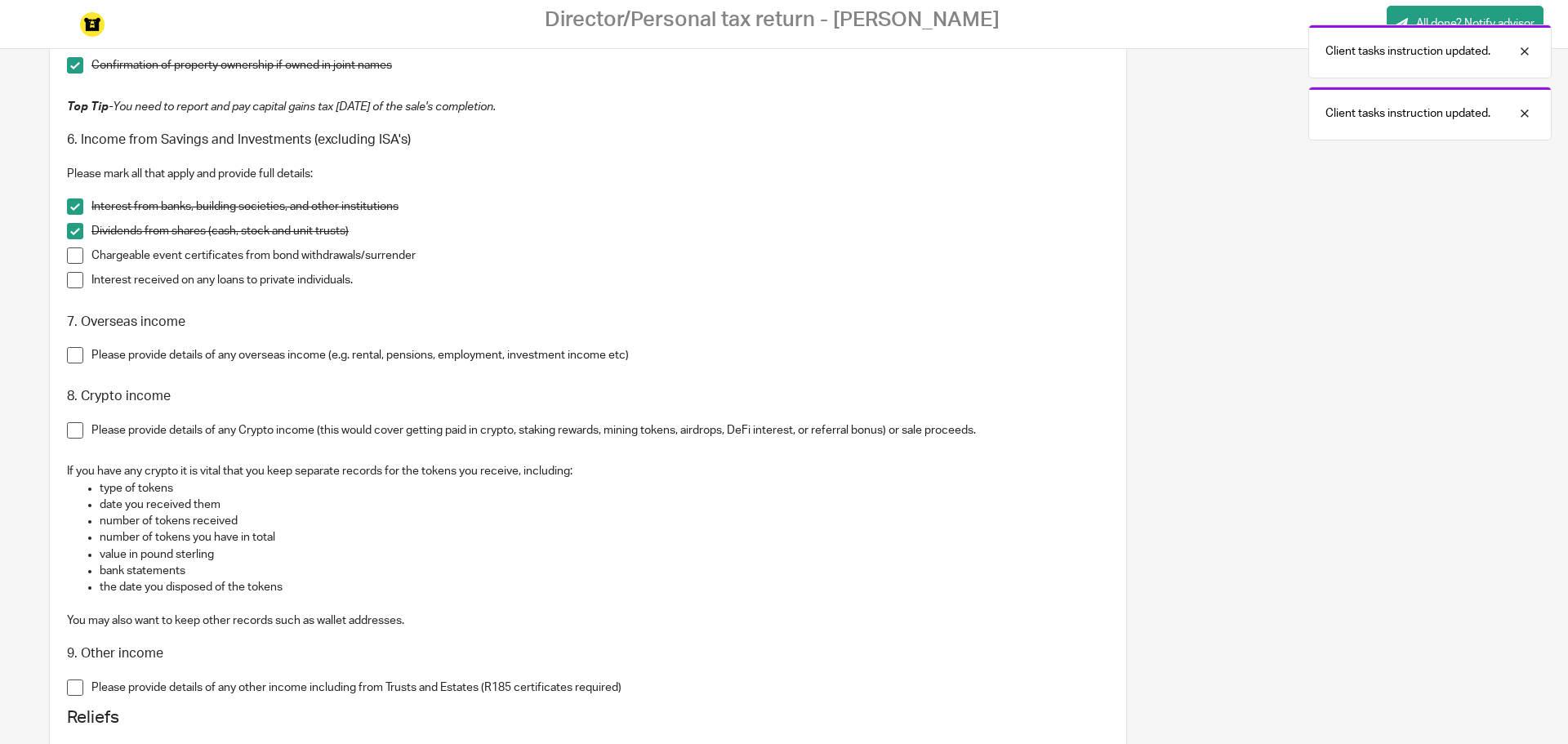
click at [74, 257] on span at bounding box center [75, 256] width 17 height 17
click at [70, 272] on span at bounding box center [75, 280] width 17 height 17
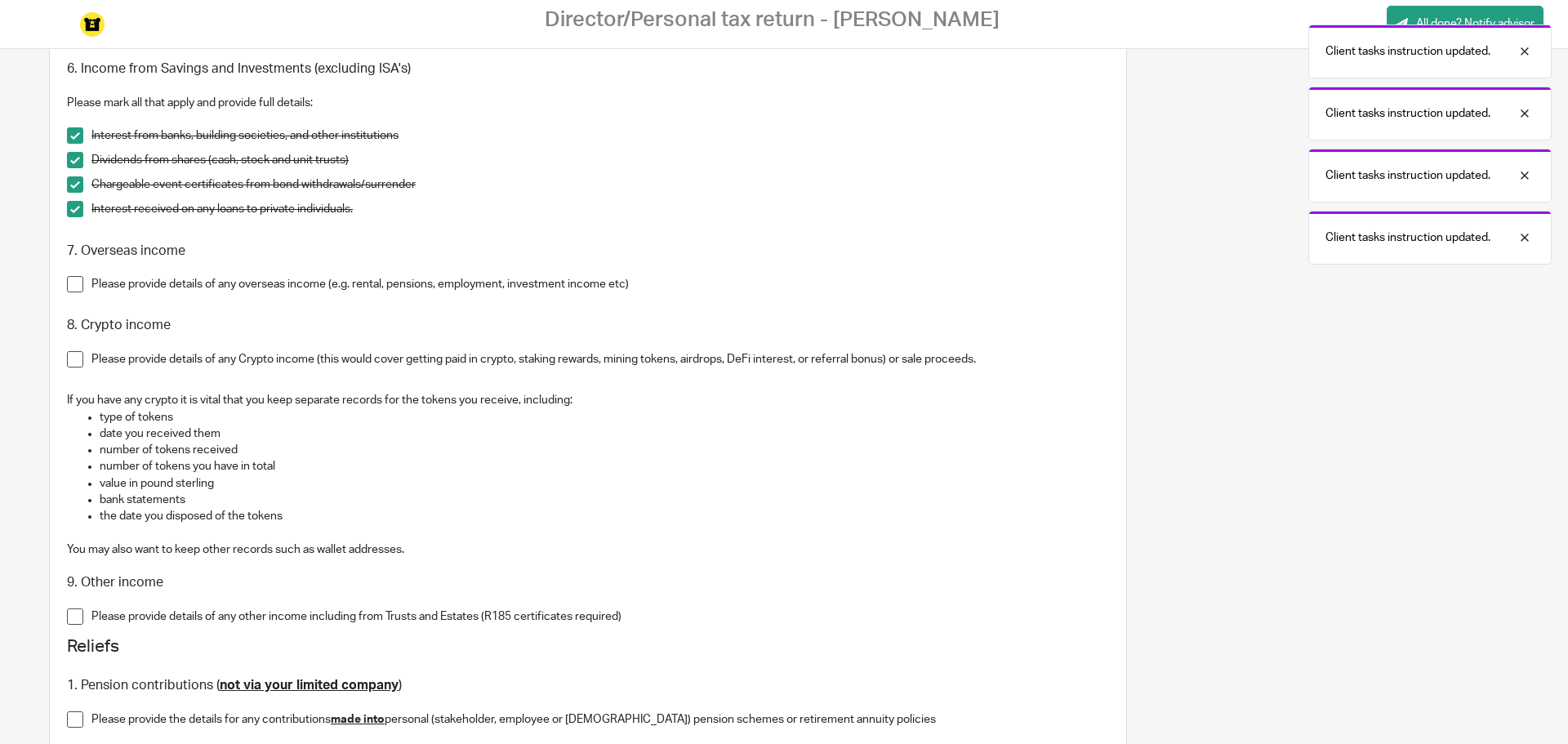
scroll to position [1389, 0]
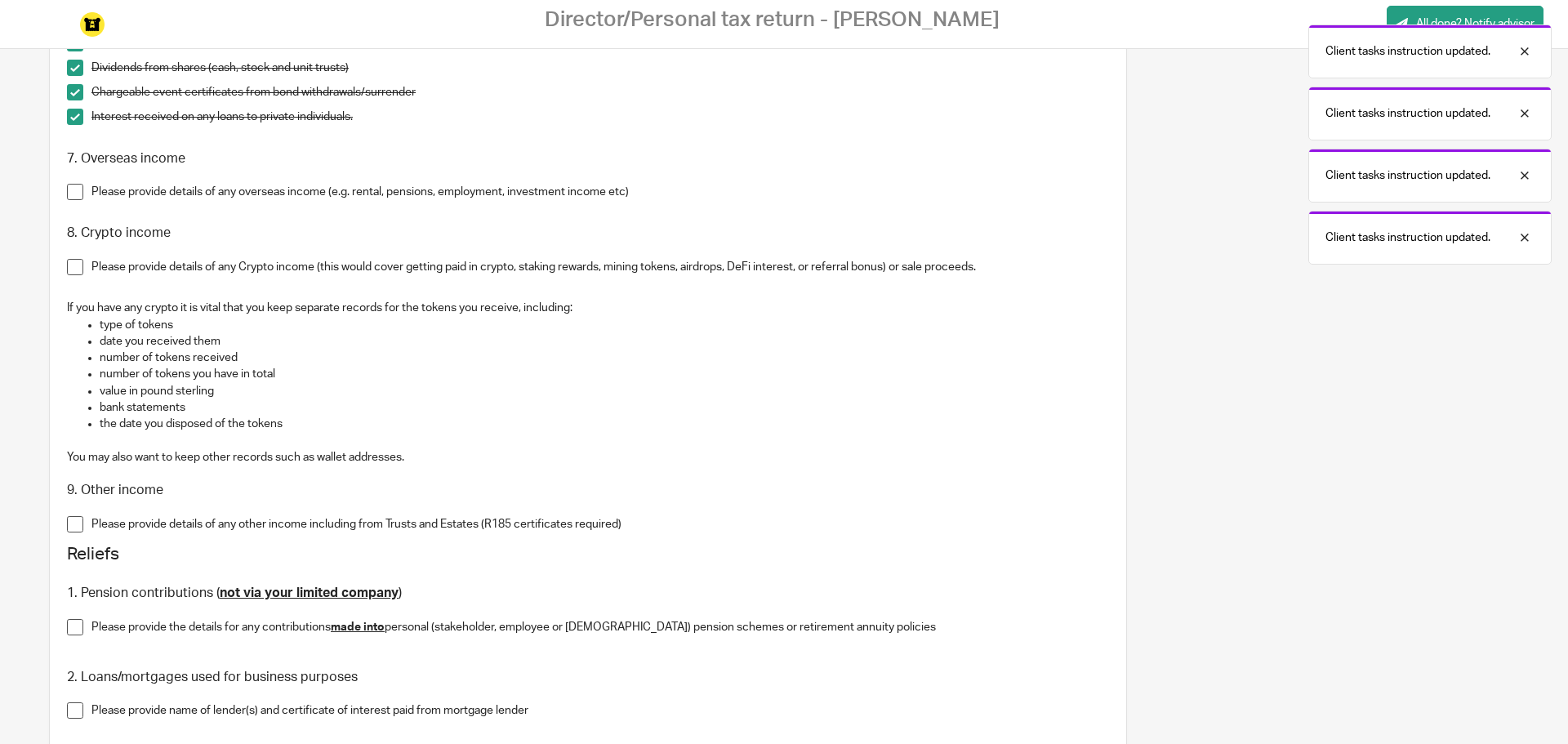
click at [70, 193] on span at bounding box center [75, 192] width 17 height 17
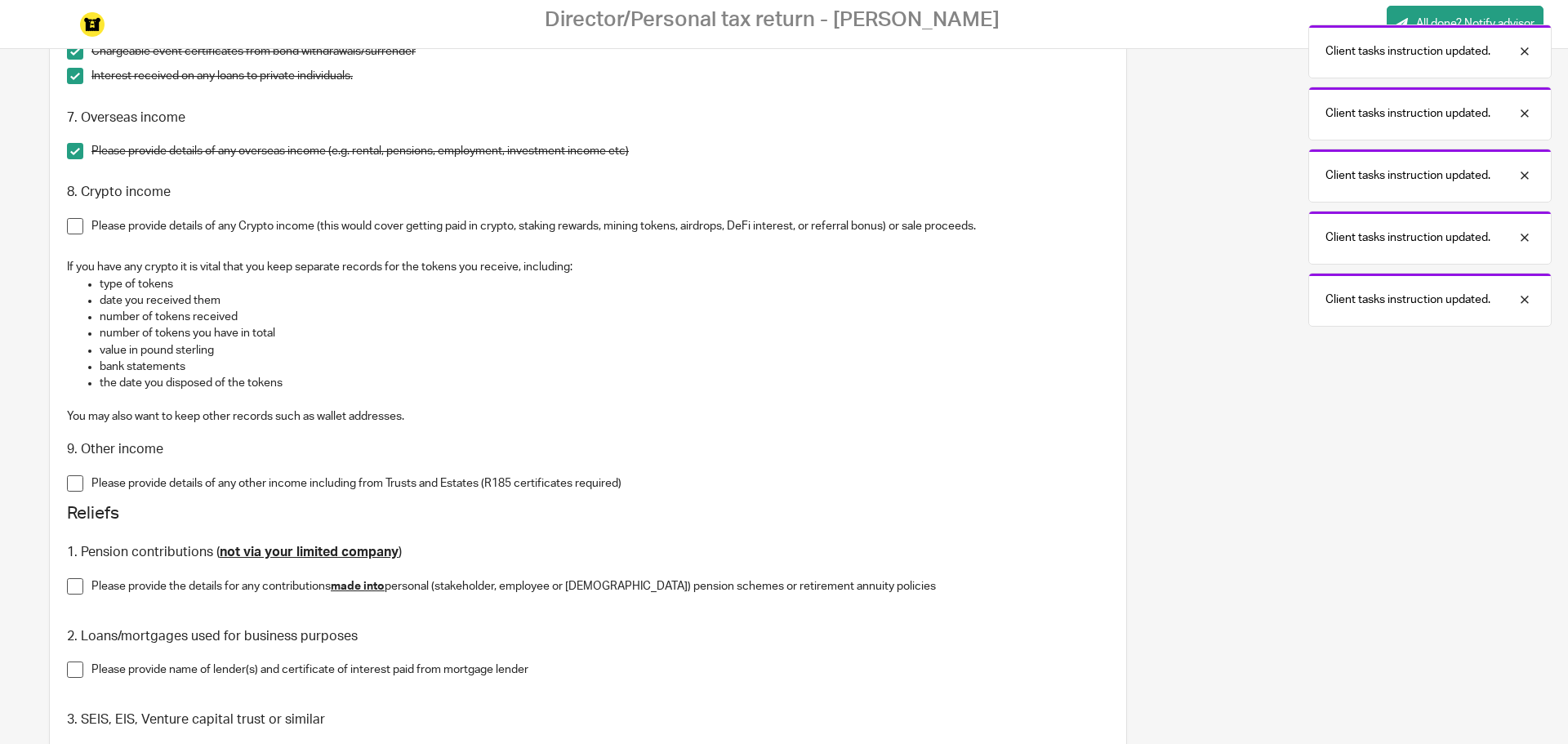
scroll to position [1470, 0]
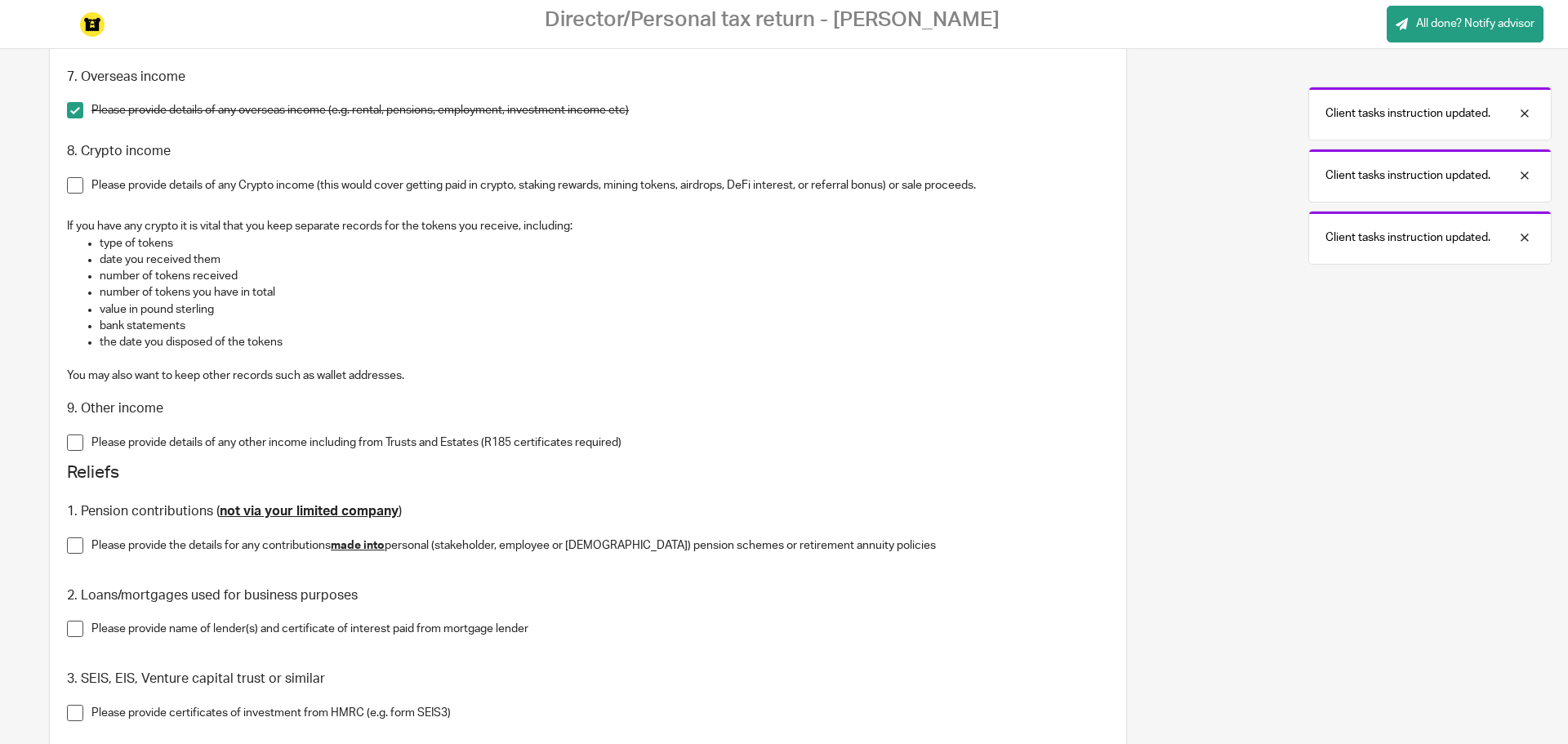
click at [68, 190] on span at bounding box center [75, 185] width 17 height 17
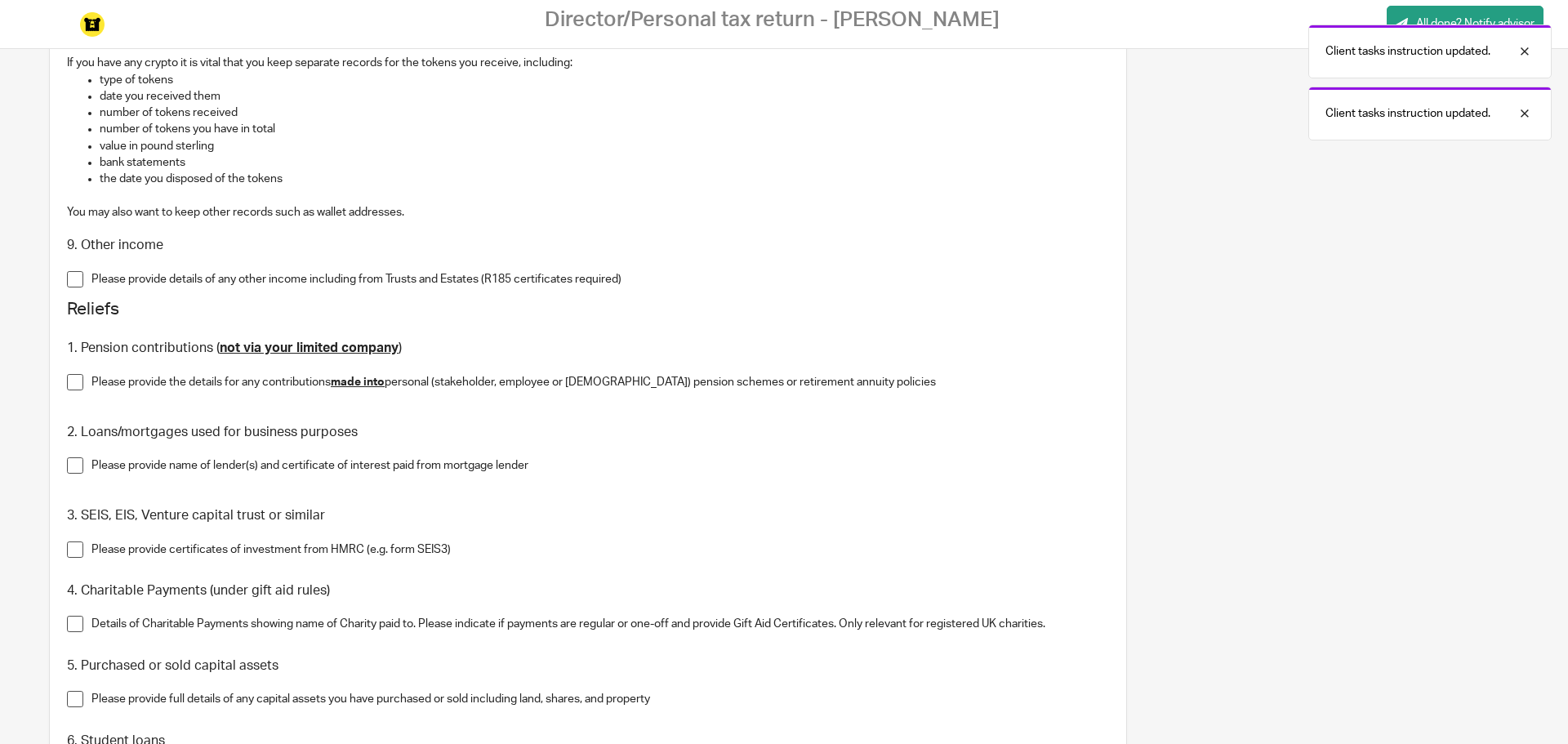
click at [83, 281] on span at bounding box center [75, 280] width 17 height 17
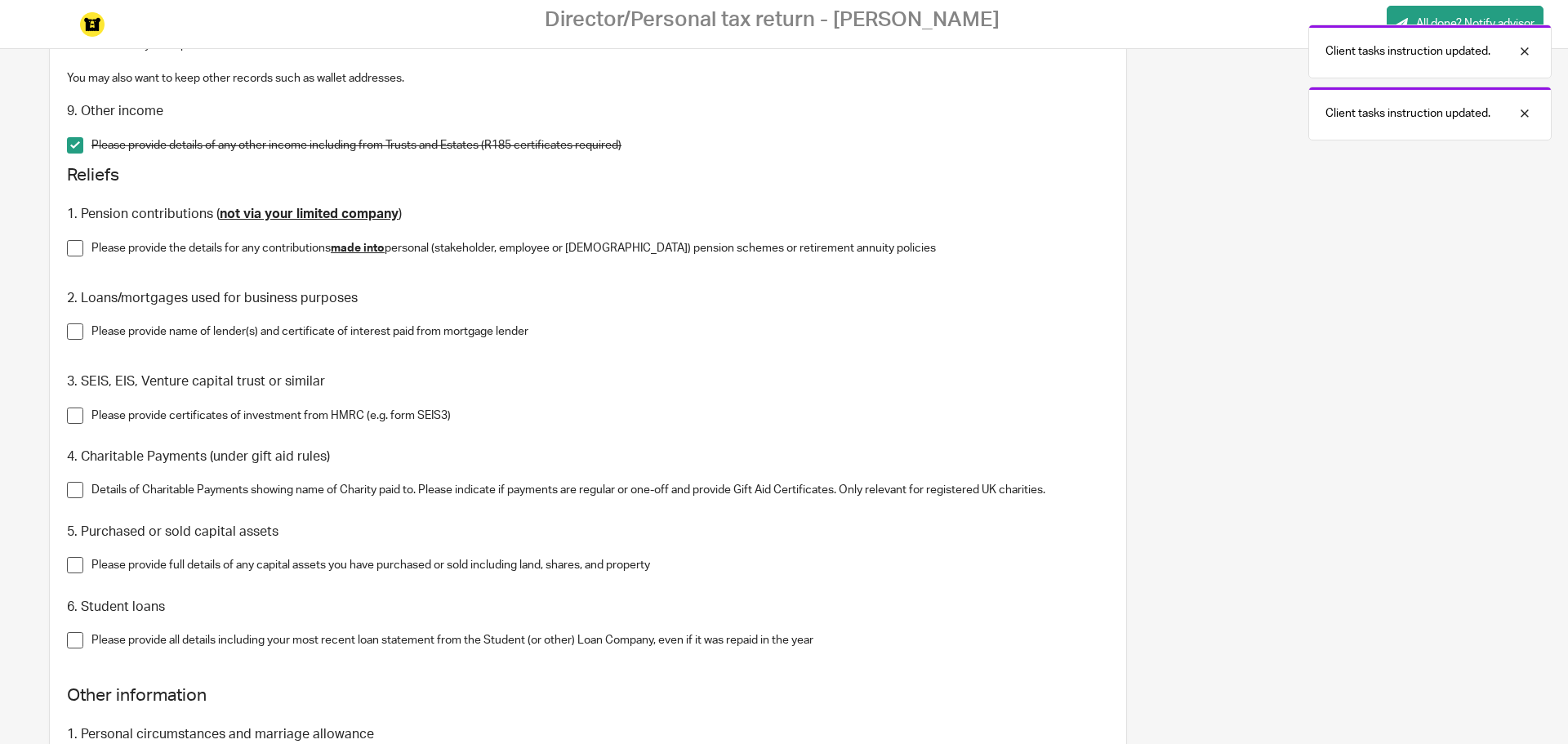
scroll to position [1797, 0]
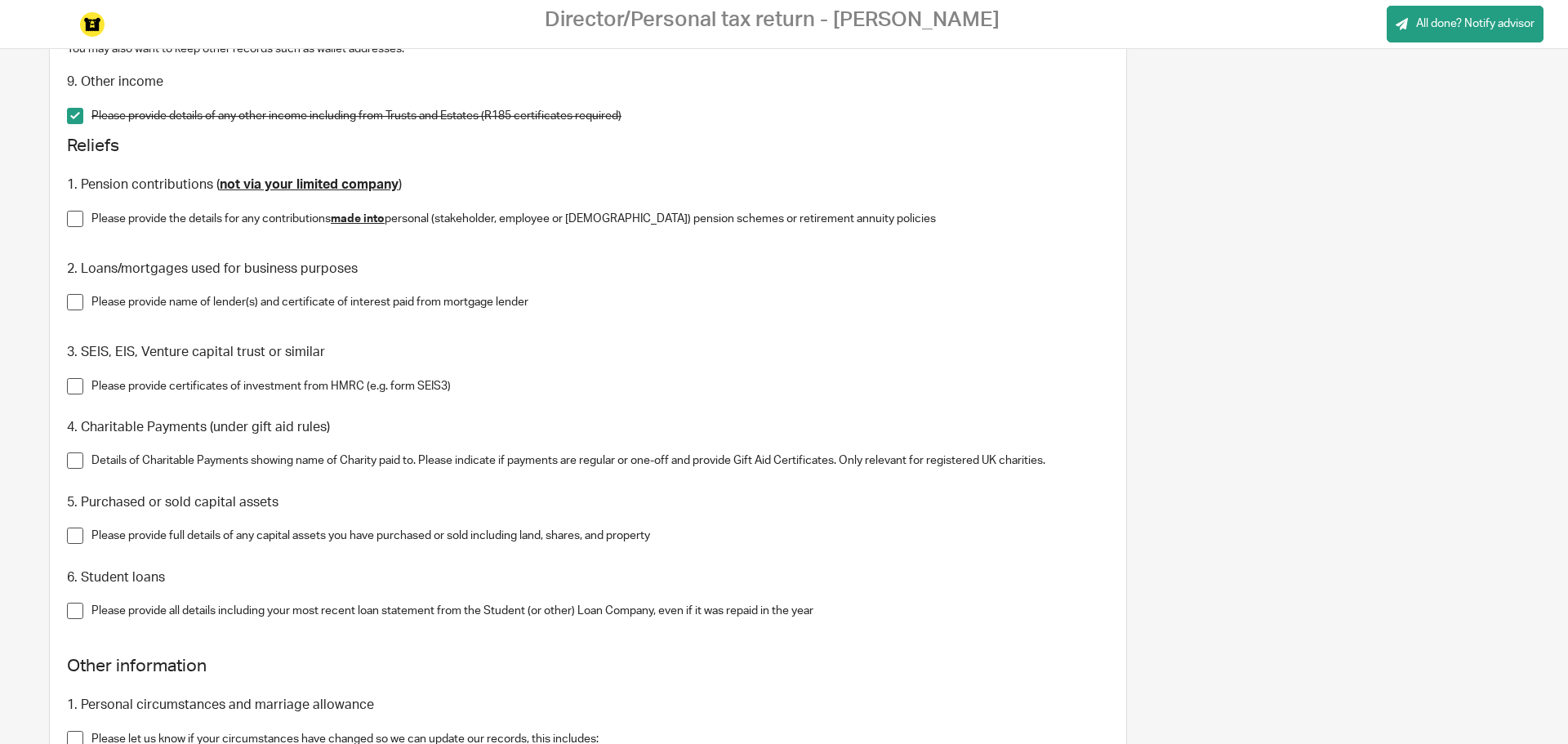
click at [86, 214] on li "Please provide the details for any contributions made into personal (stakeholde…" at bounding box center [588, 227] width 1042 height 34
click at [74, 214] on span at bounding box center [75, 218] width 17 height 17
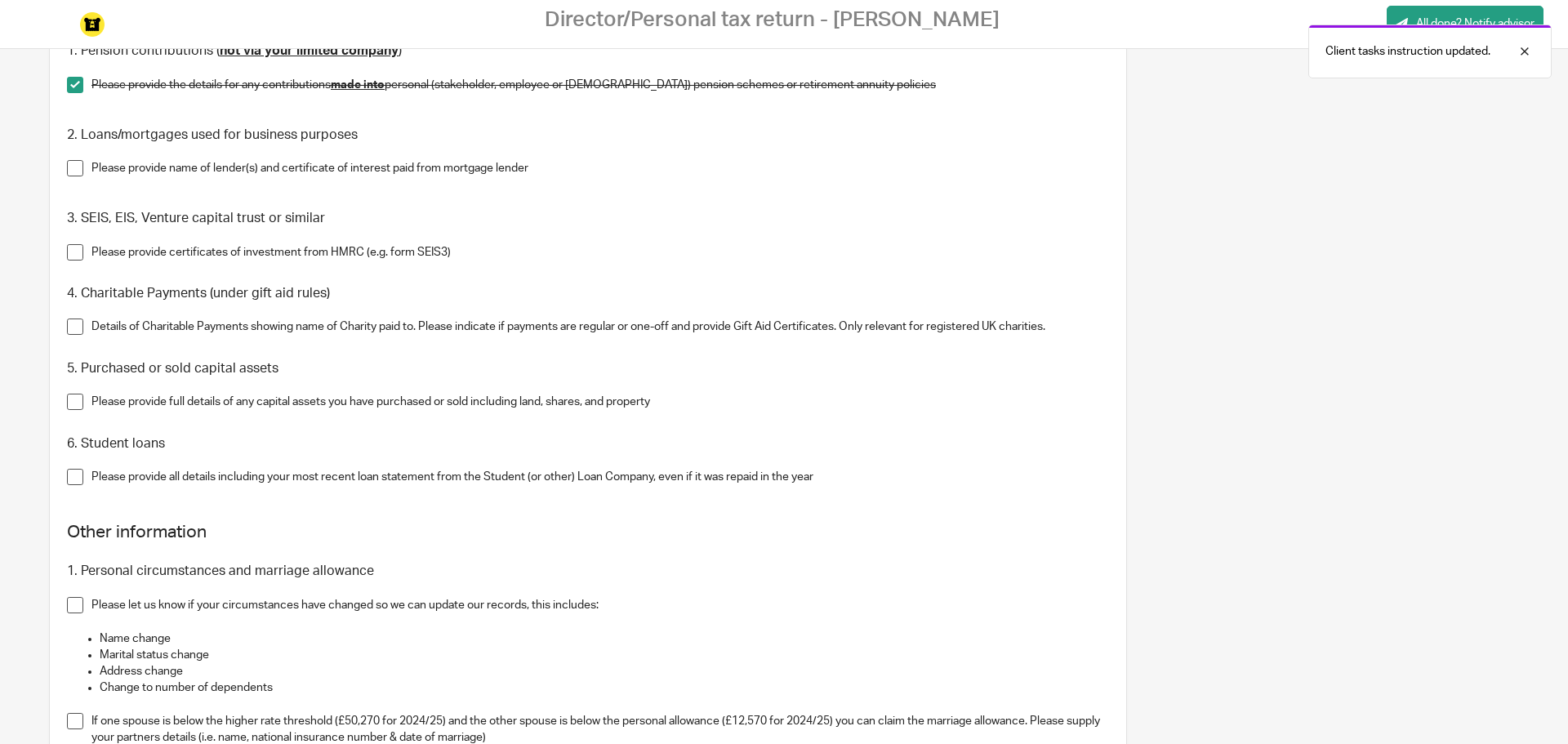
scroll to position [1960, 0]
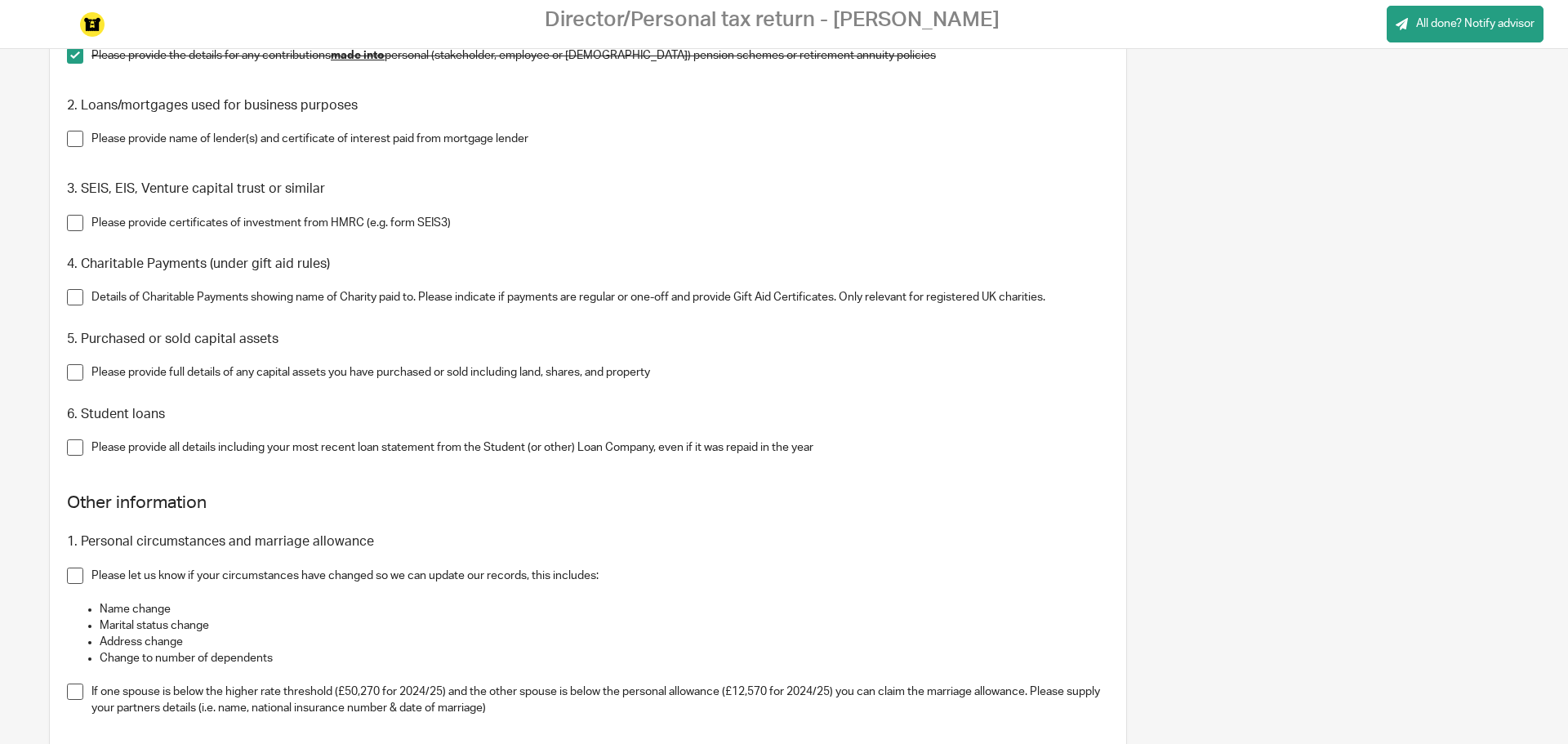
click at [79, 134] on span at bounding box center [75, 138] width 17 height 17
click at [77, 139] on span at bounding box center [75, 138] width 17 height 17
drag, startPoint x: 554, startPoint y: 138, endPoint x: 92, endPoint y: 143, distance: 462.0
click at [92, 143] on p "Please provide name of lender(s) and certificate of interest paid from mortgage…" at bounding box center [600, 138] width 1017 height 17
click at [235, 191] on h3 "3. SEIS, EIS, Venture capital trust or similar" at bounding box center [588, 189] width 1042 height 17
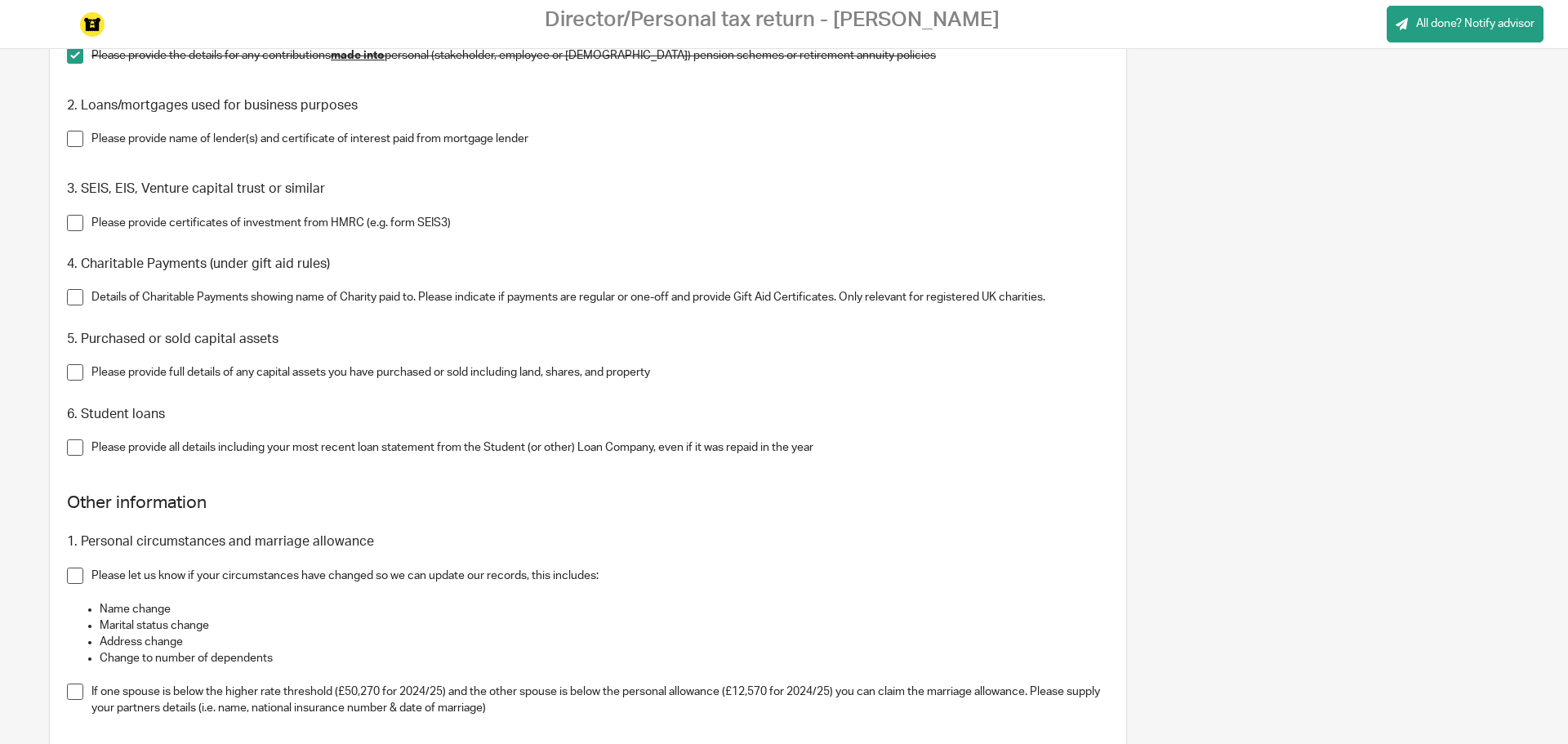
click at [68, 139] on span at bounding box center [75, 138] width 17 height 17
click at [75, 222] on span at bounding box center [75, 222] width 17 height 17
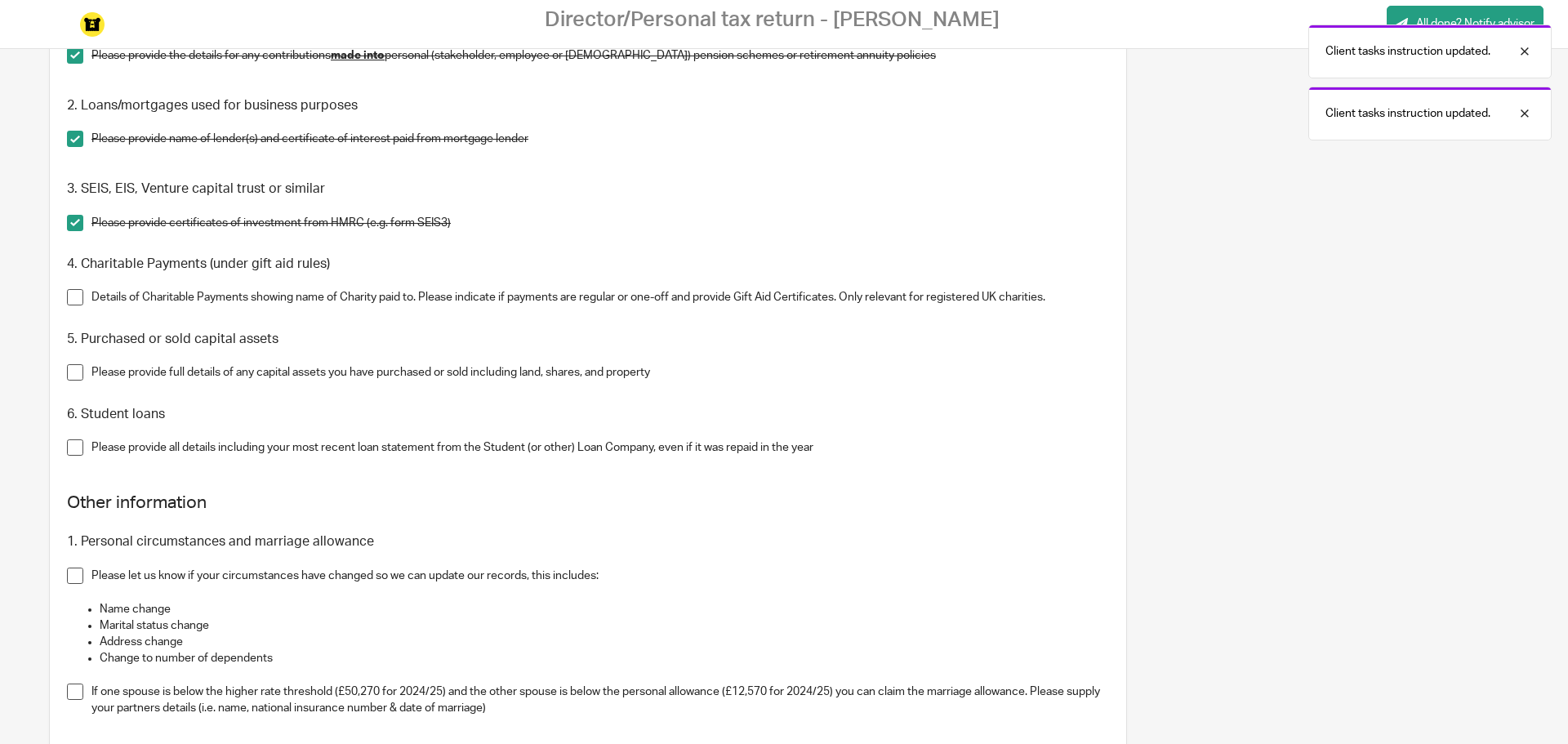
scroll to position [2042, 0]
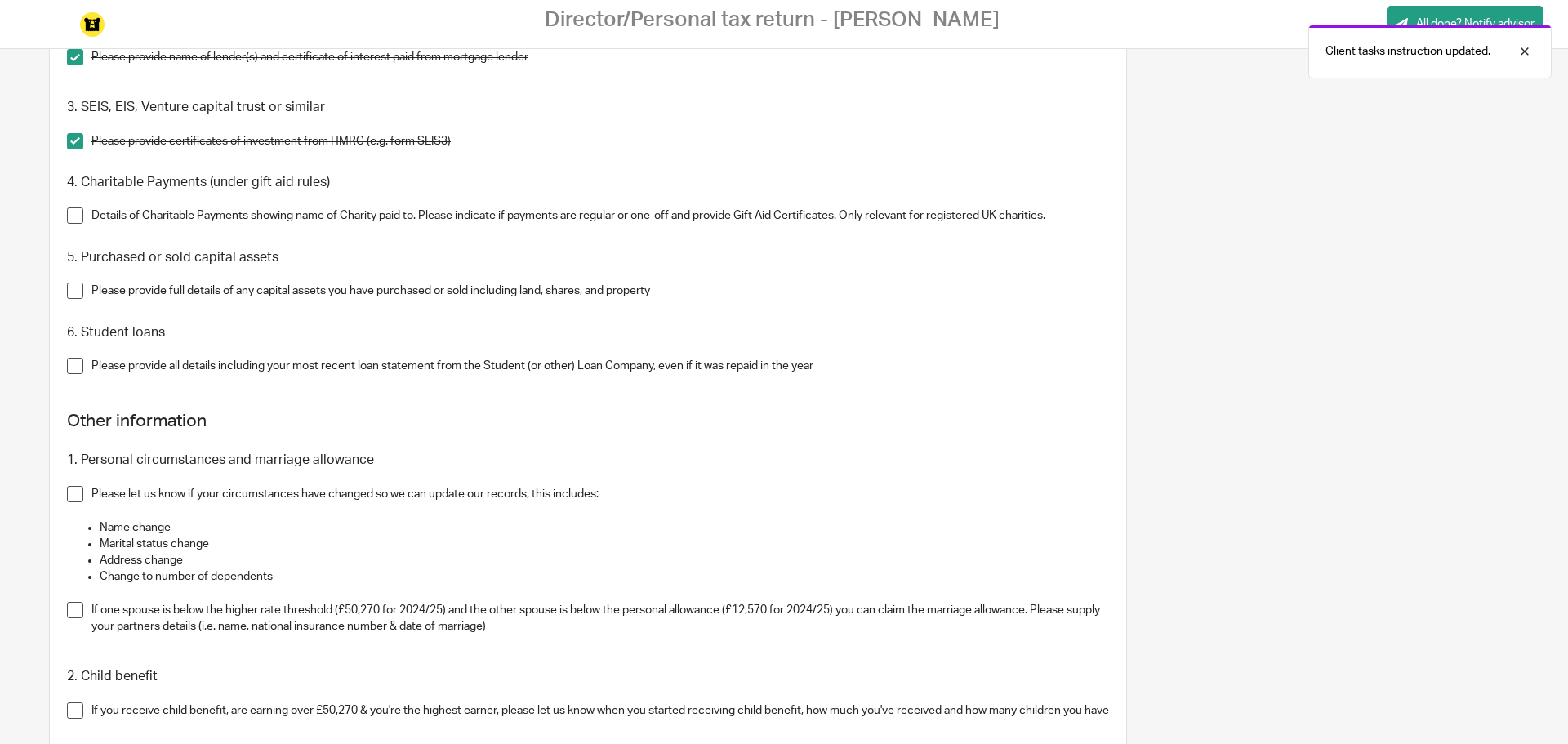
click at [75, 222] on span at bounding box center [75, 215] width 17 height 17
click at [75, 294] on span at bounding box center [75, 290] width 17 height 17
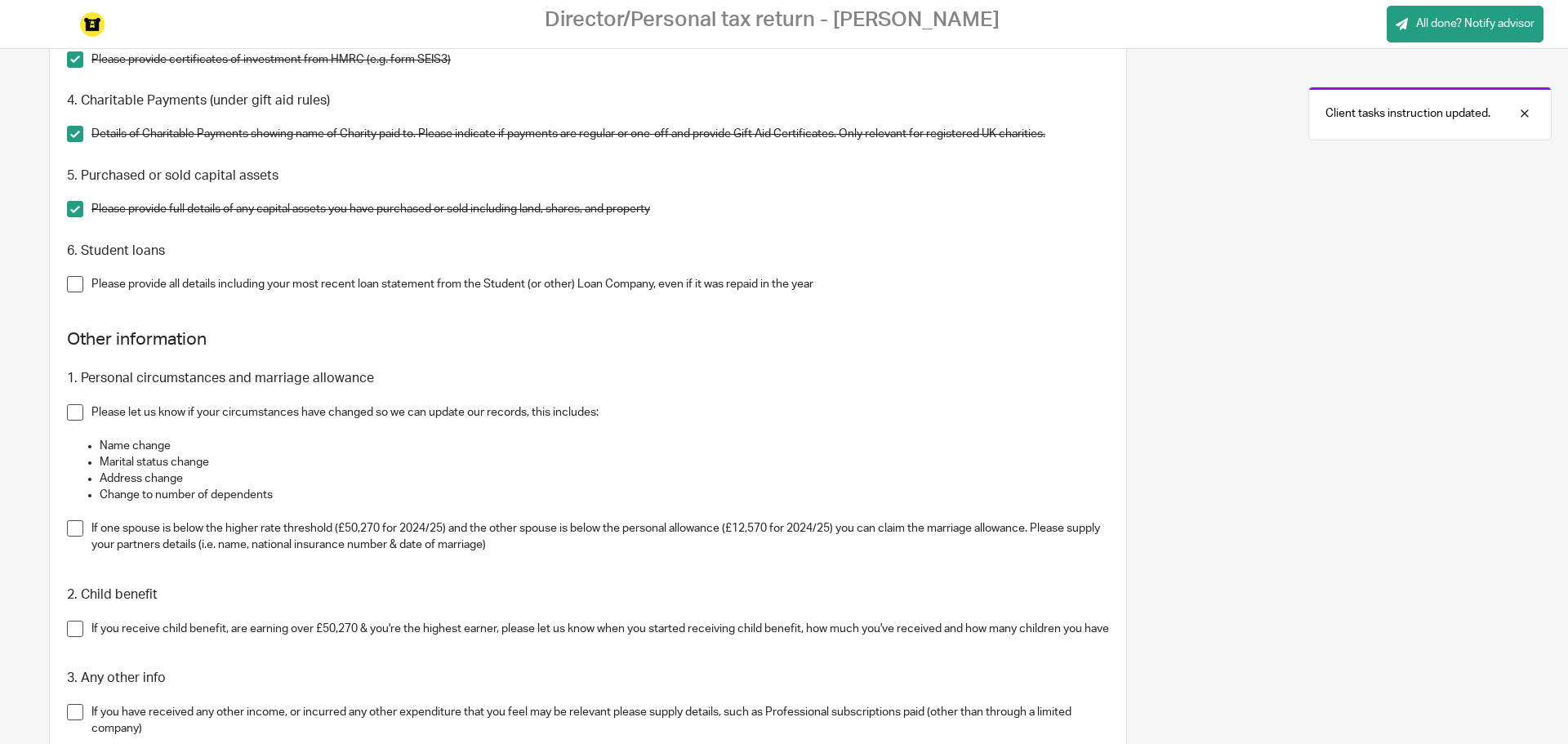
click at [75, 292] on span at bounding box center [75, 284] width 17 height 17
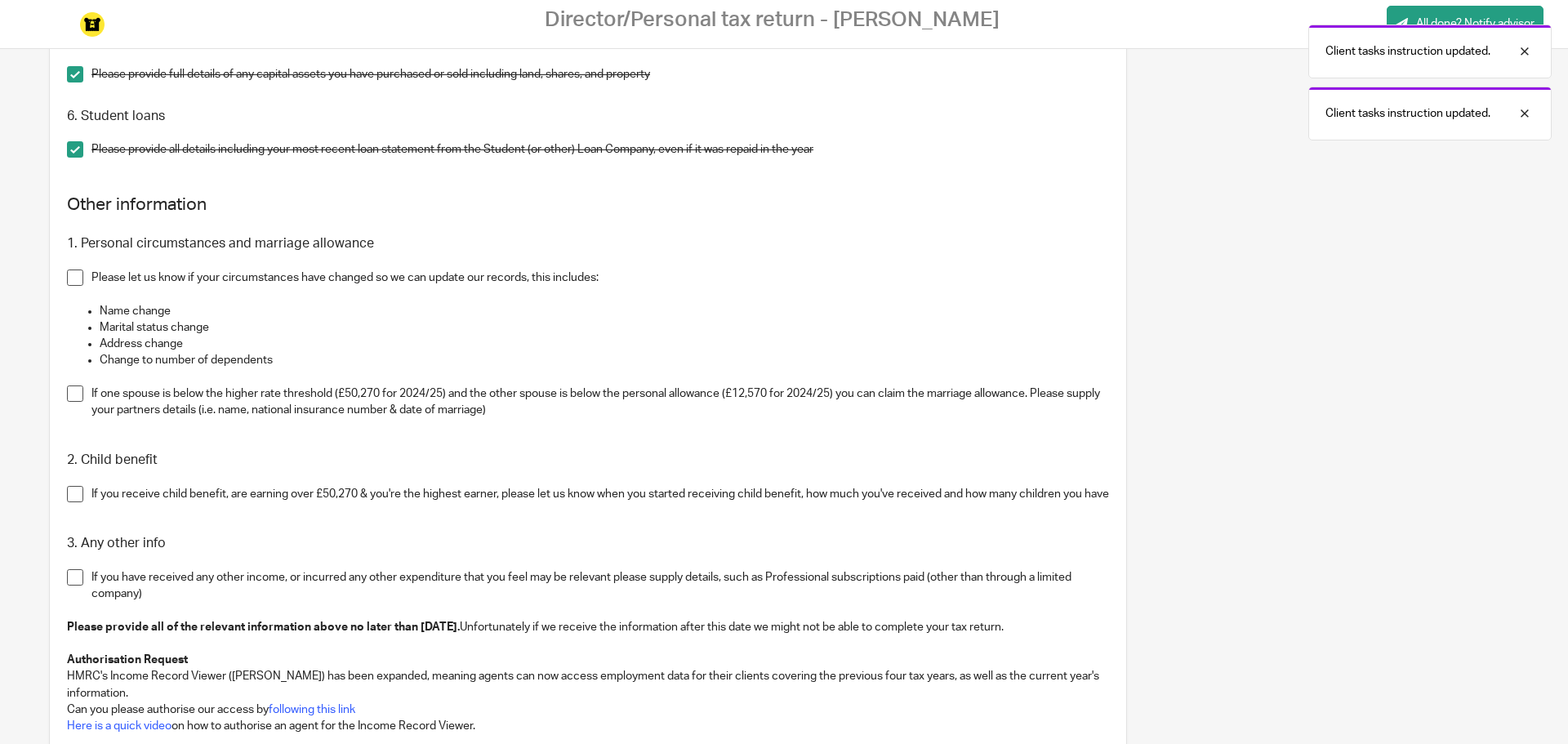
scroll to position [2287, 0]
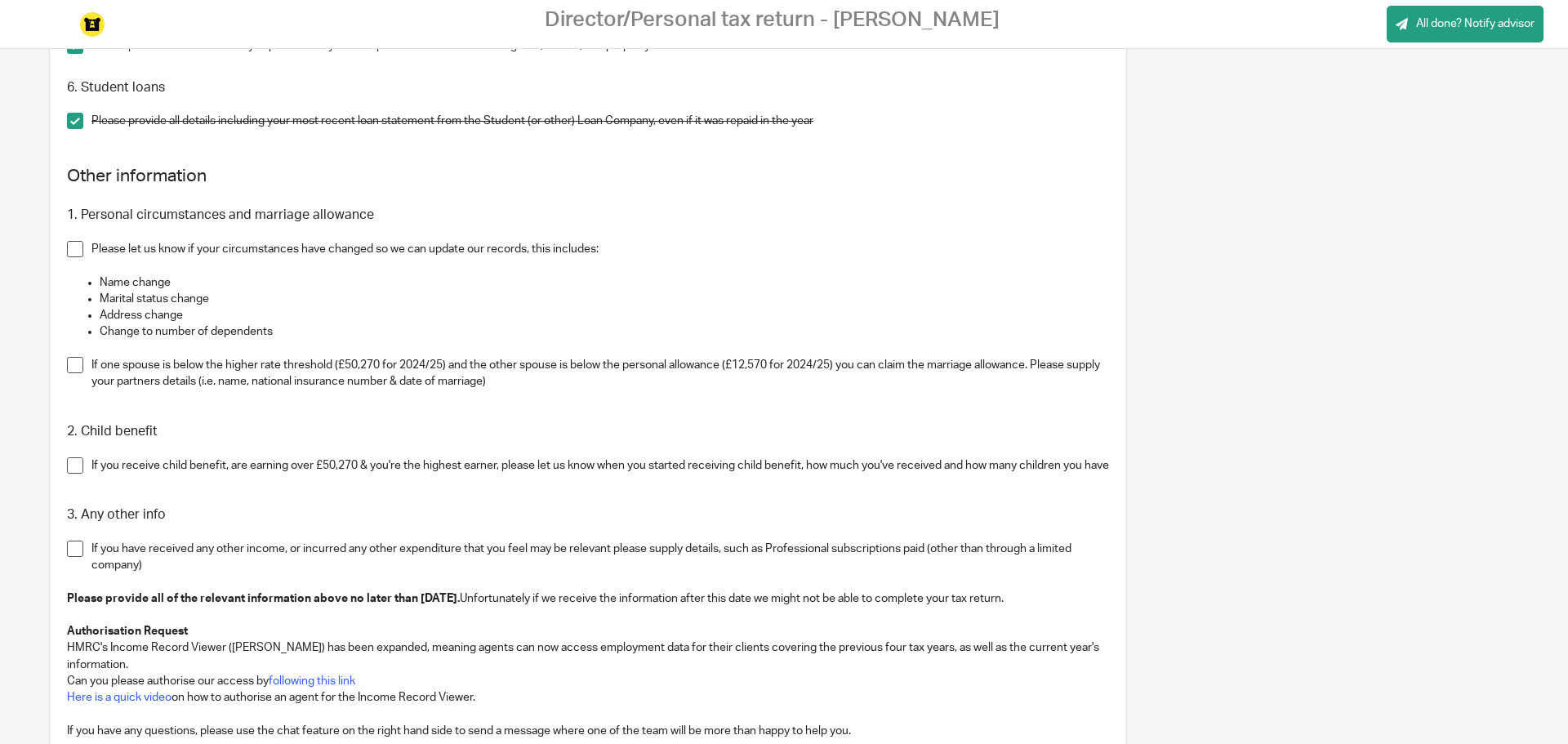
click at [73, 252] on span at bounding box center [75, 249] width 17 height 17
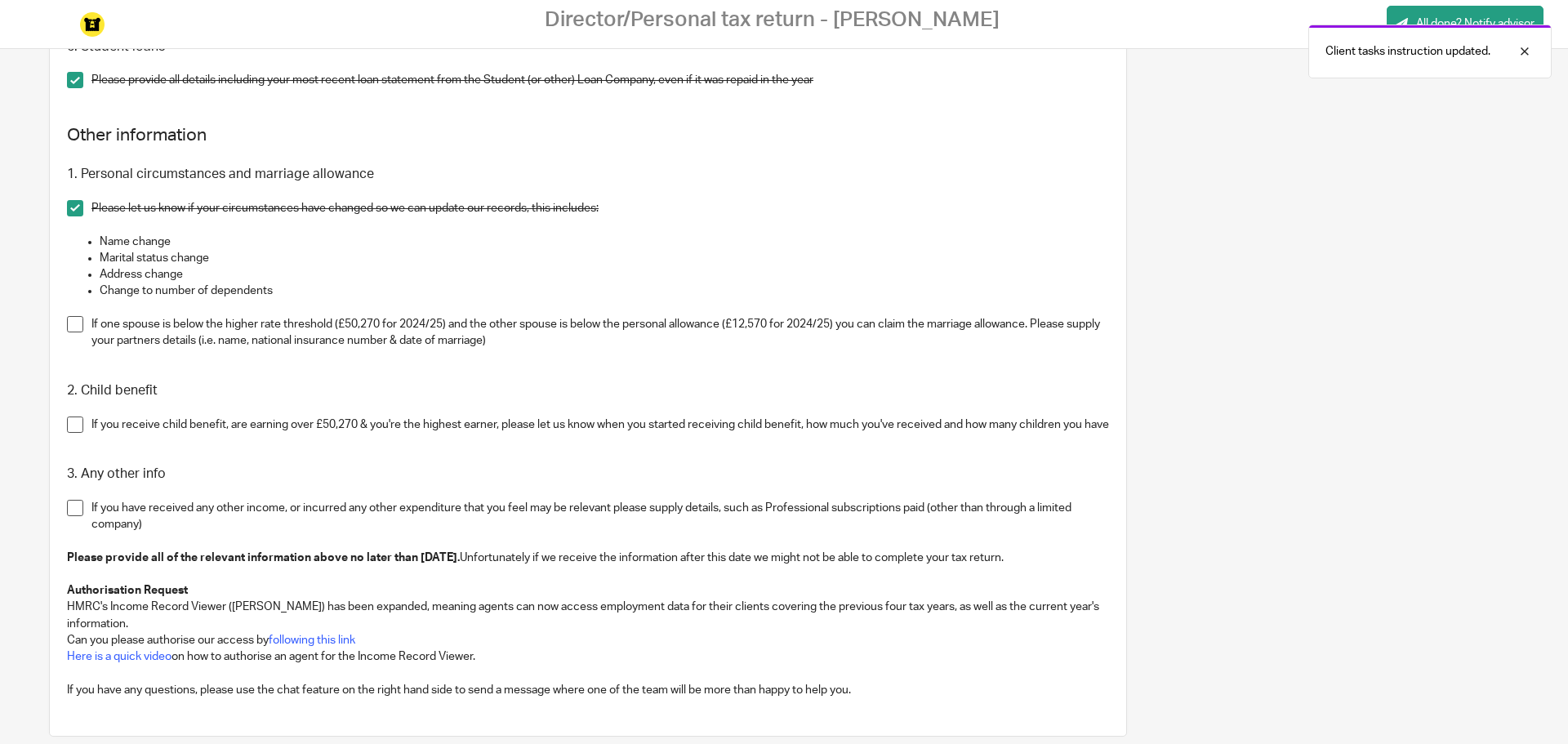
scroll to position [2369, 0]
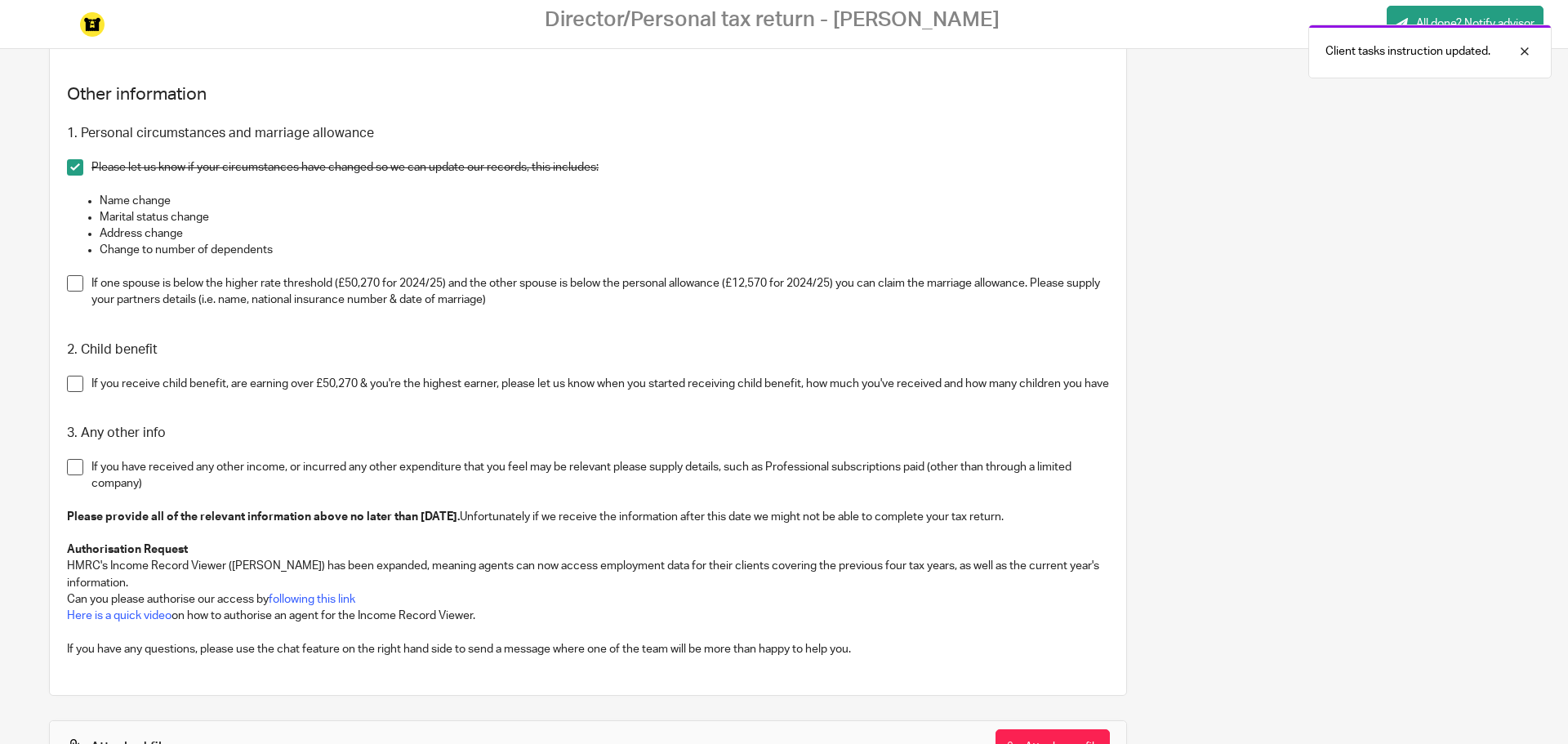
click at [72, 282] on span at bounding box center [75, 284] width 17 height 17
click at [75, 383] on span at bounding box center [75, 383] width 17 height 17
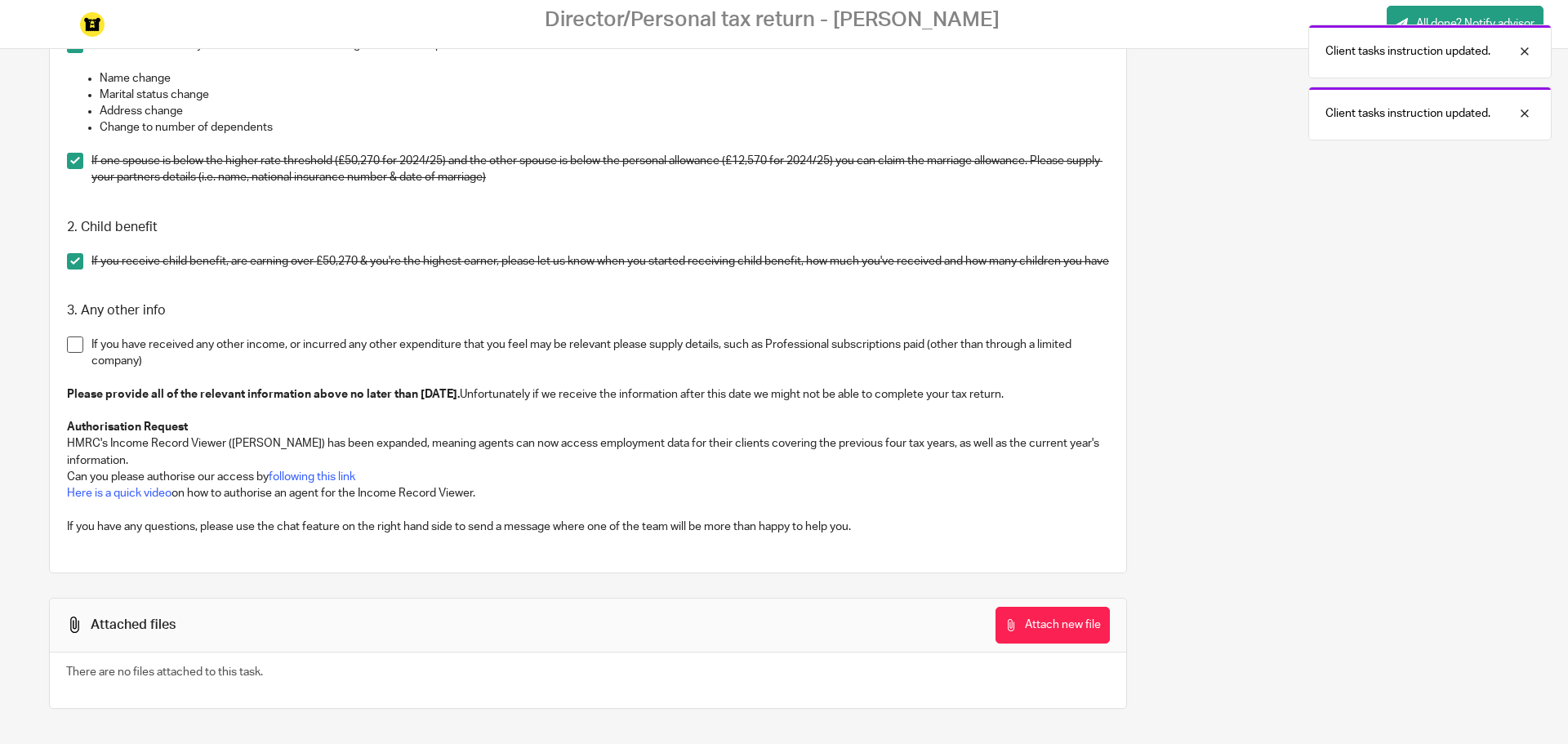
scroll to position [2498, 0]
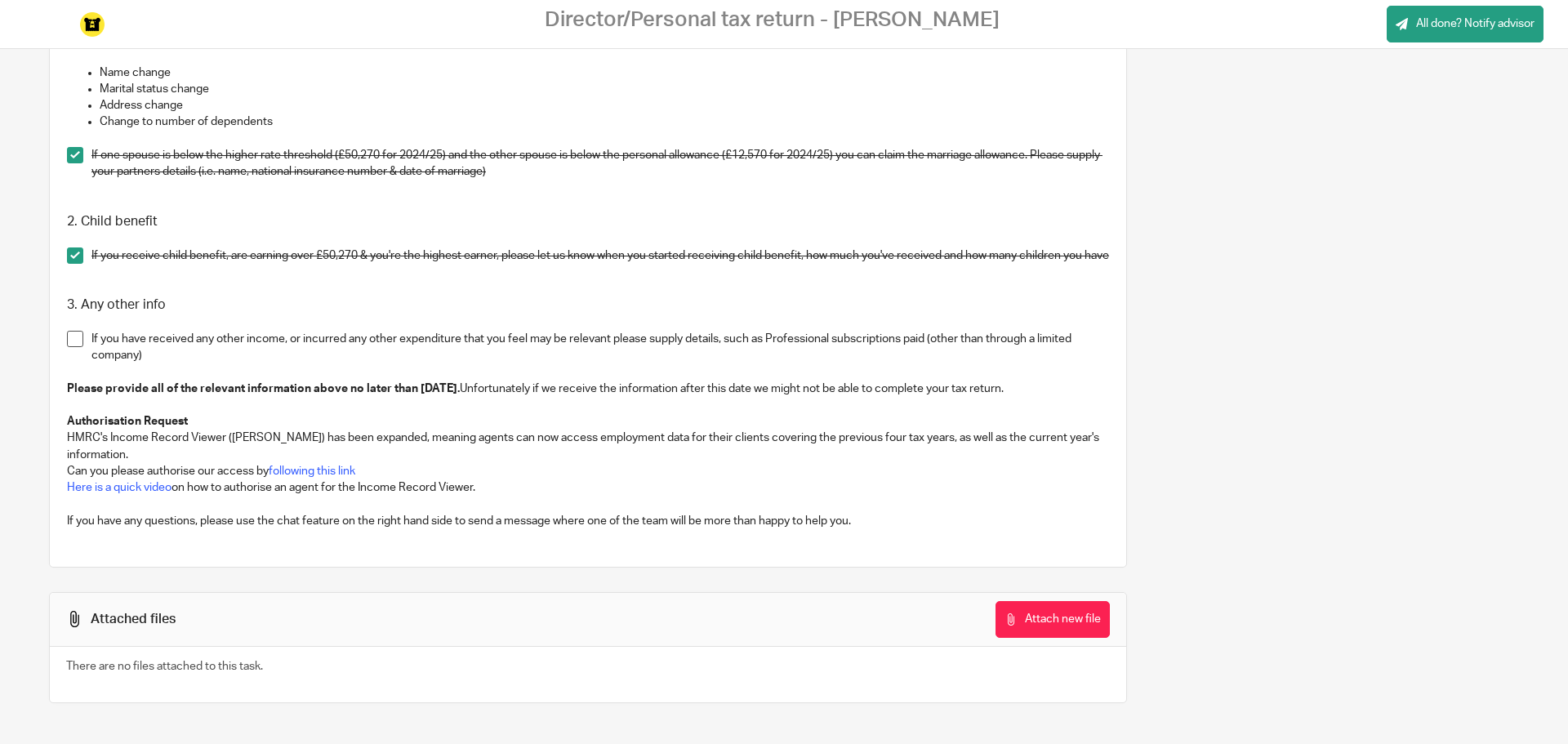
click at [69, 347] on span at bounding box center [75, 339] width 17 height 17
click at [1530, 48] on div at bounding box center [1512, 51] width 44 height 20
click at [1443, 16] on span "All done? Notify advisor" at bounding box center [1475, 24] width 118 height 17
click at [1527, 49] on div at bounding box center [1512, 51] width 44 height 20
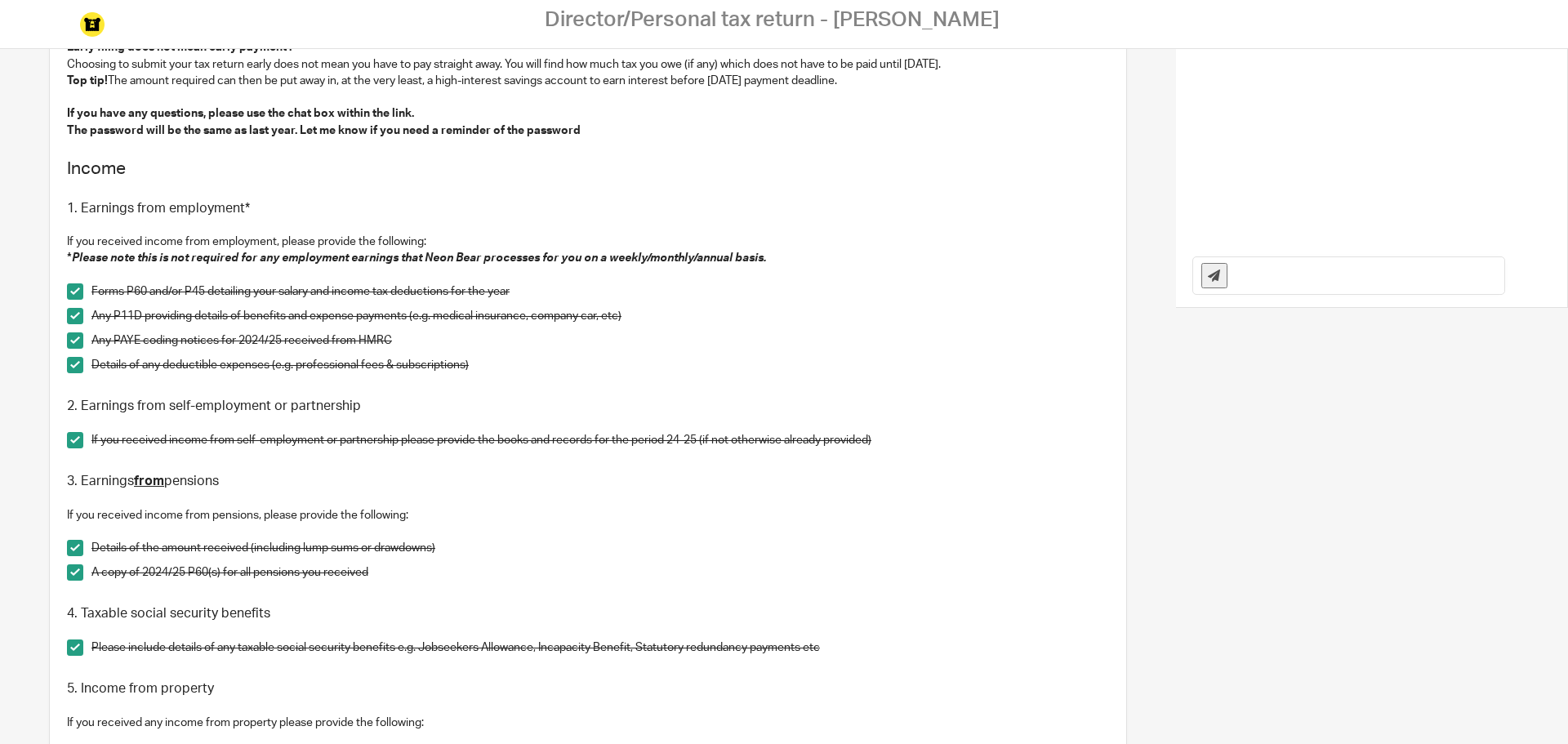
scroll to position [0, 0]
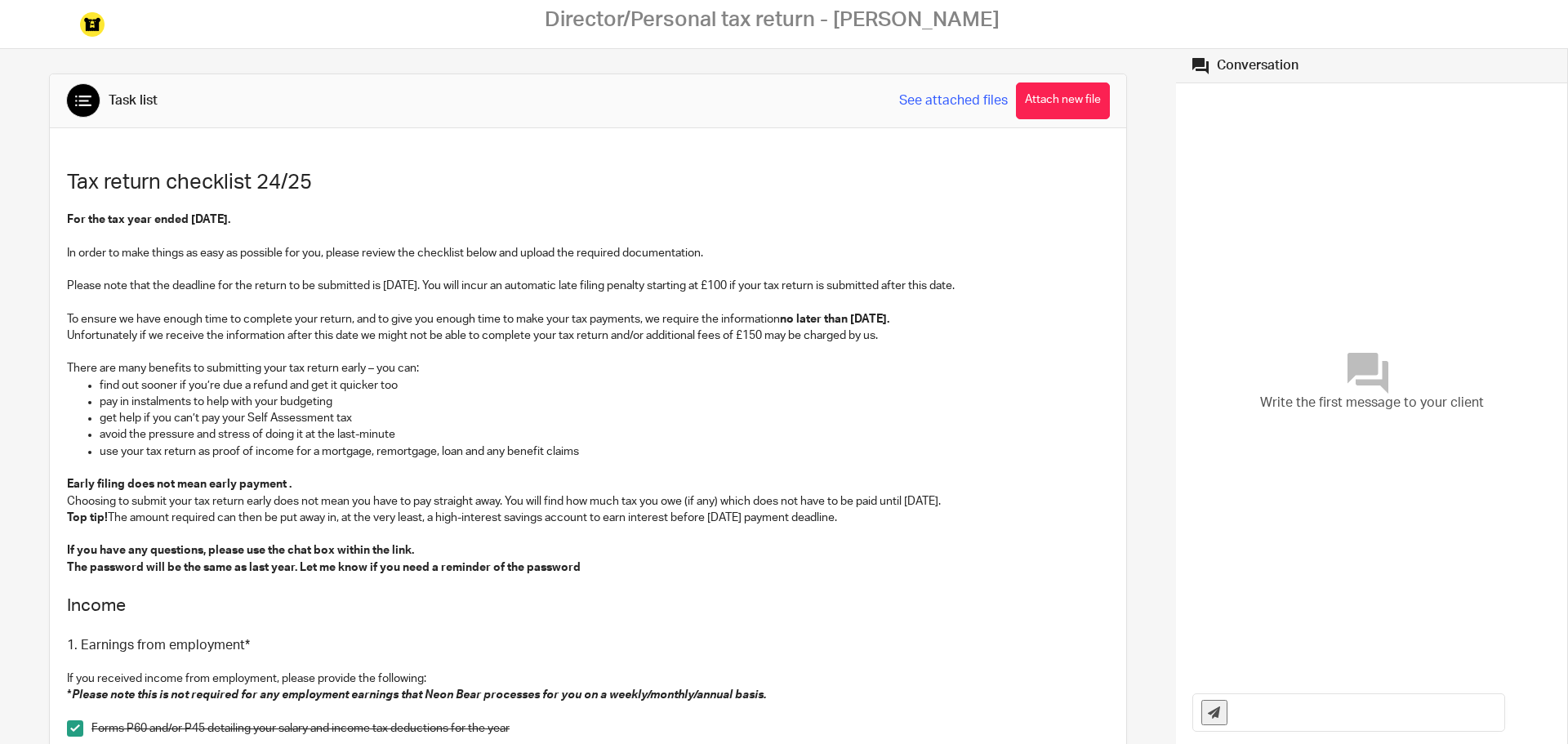
click at [1266, 713] on input "text" at bounding box center [1370, 712] width 269 height 37
type input "B"
type input "Hey [PERSON_NAME], I think you knew all of this already- th eloan form etc you …"
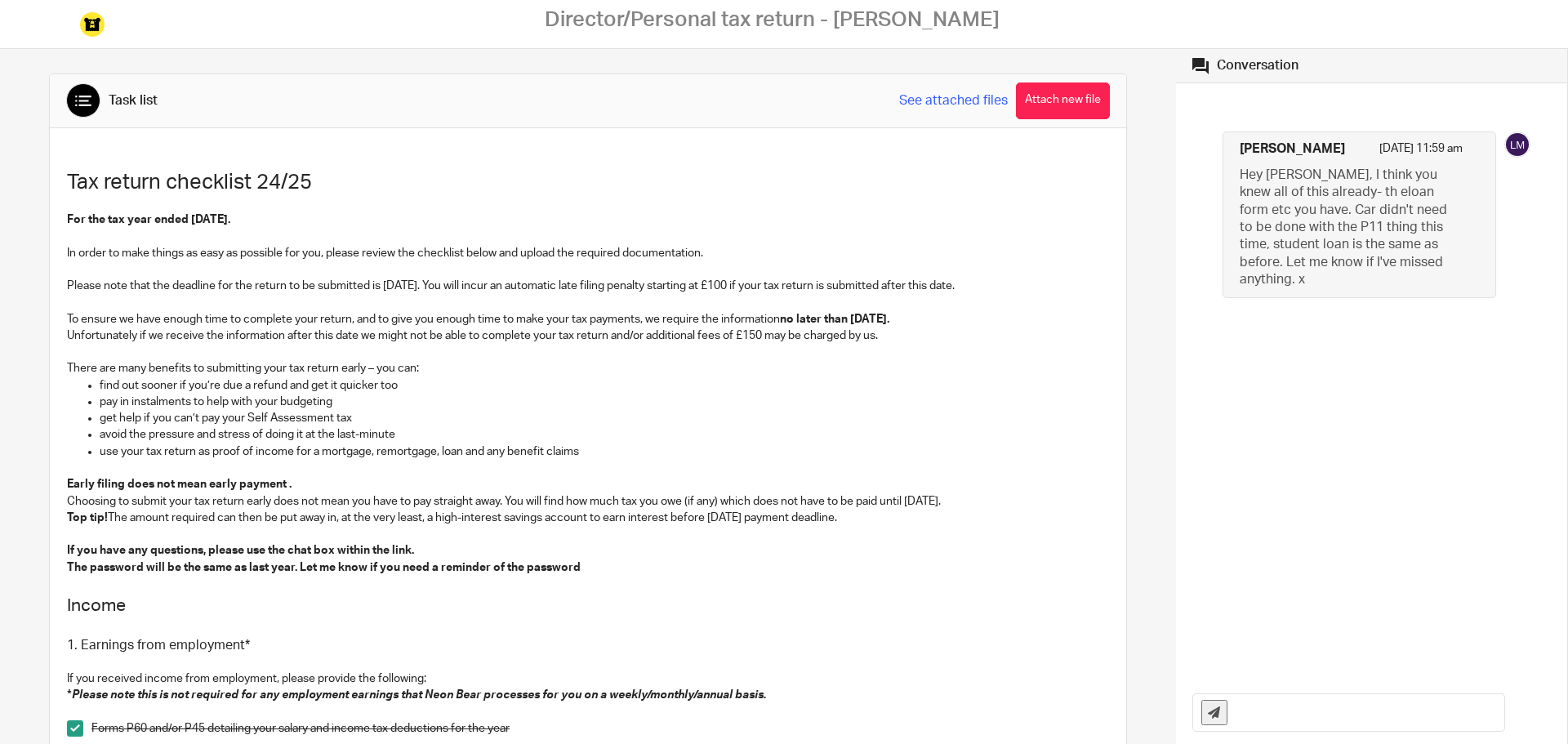
scroll to position [0, 0]
